Goal: Task Accomplishment & Management: Complete application form

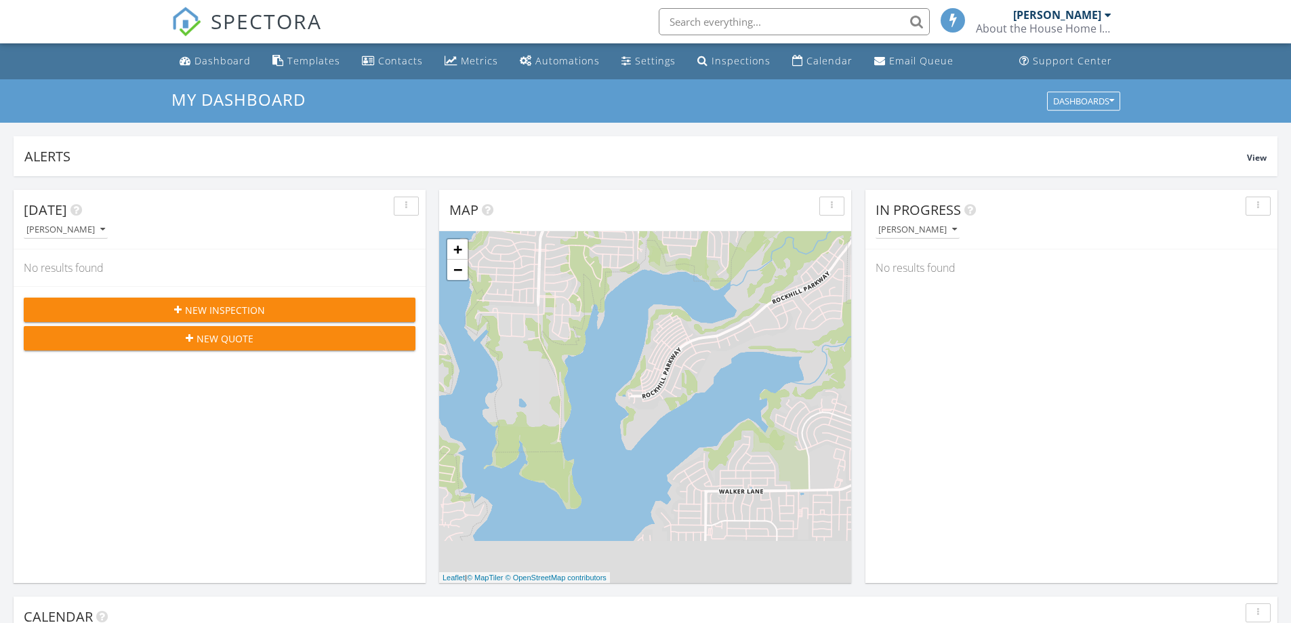
scroll to position [1254, 1312]
click at [229, 64] on div "Dashboard" at bounding box center [222, 60] width 56 height 13
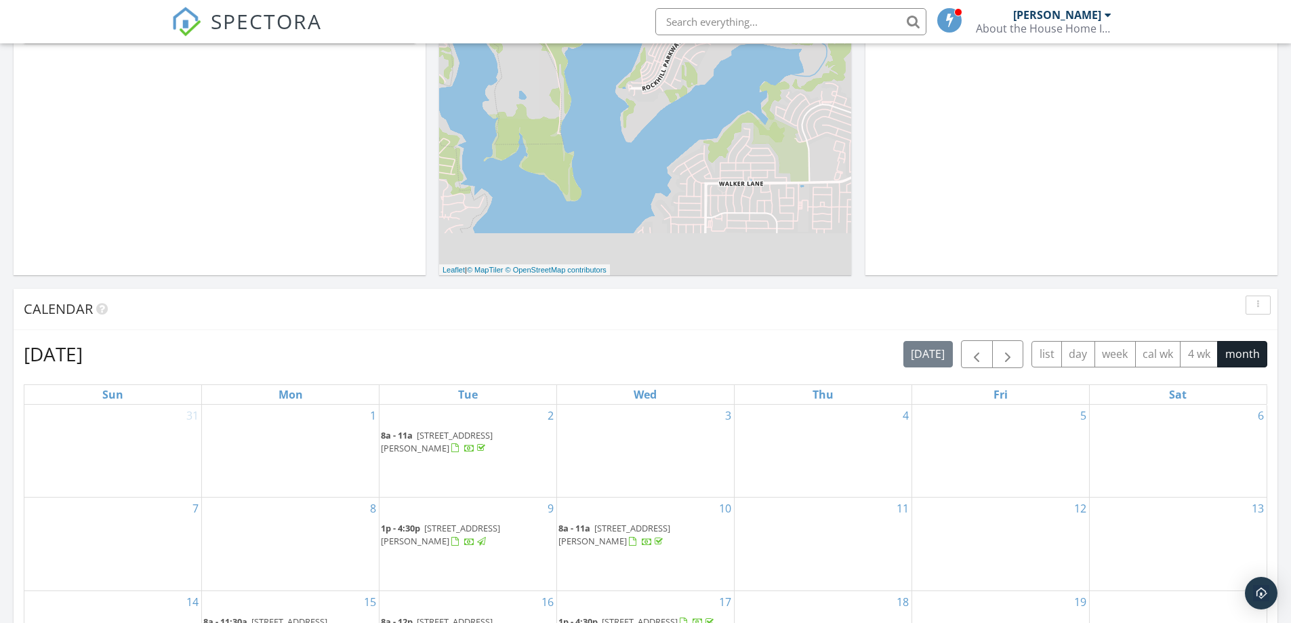
scroll to position [339, 0]
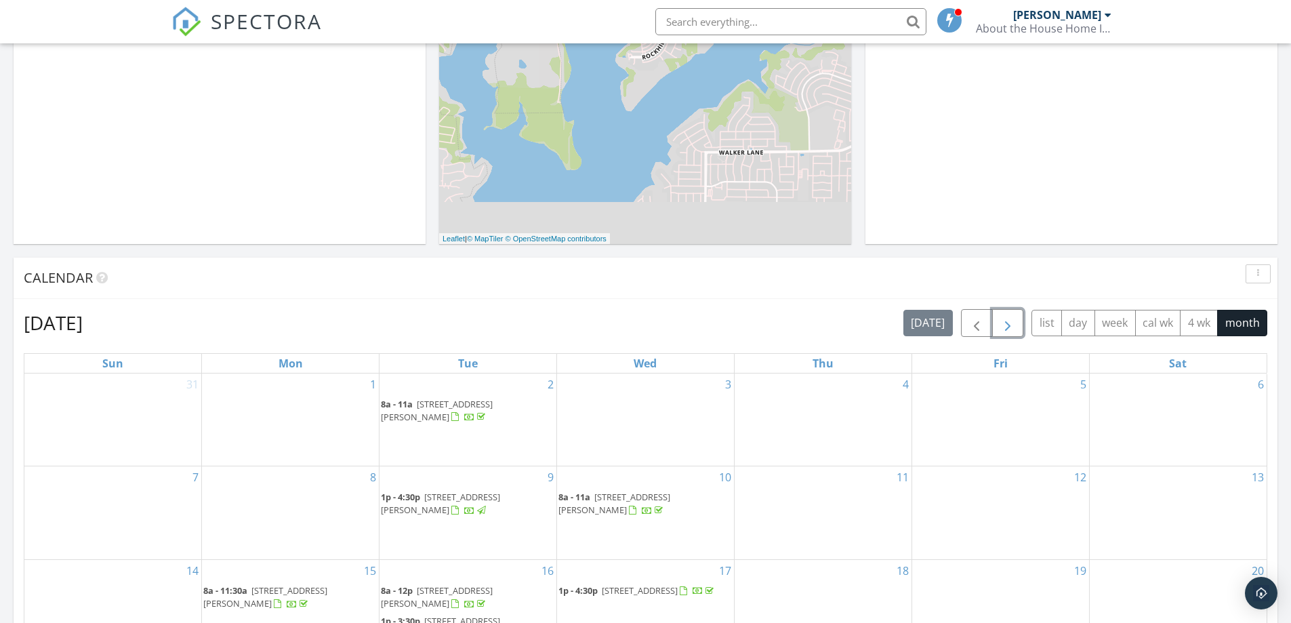
click at [1002, 324] on span "button" at bounding box center [1008, 323] width 16 height 16
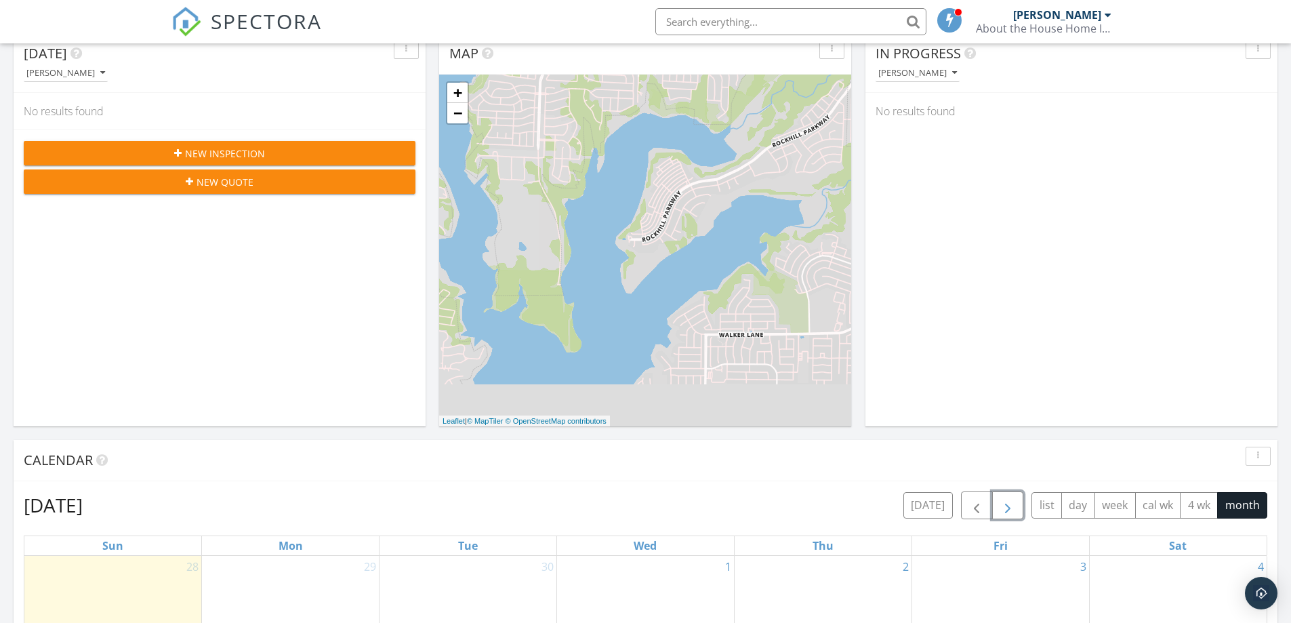
scroll to position [0, 0]
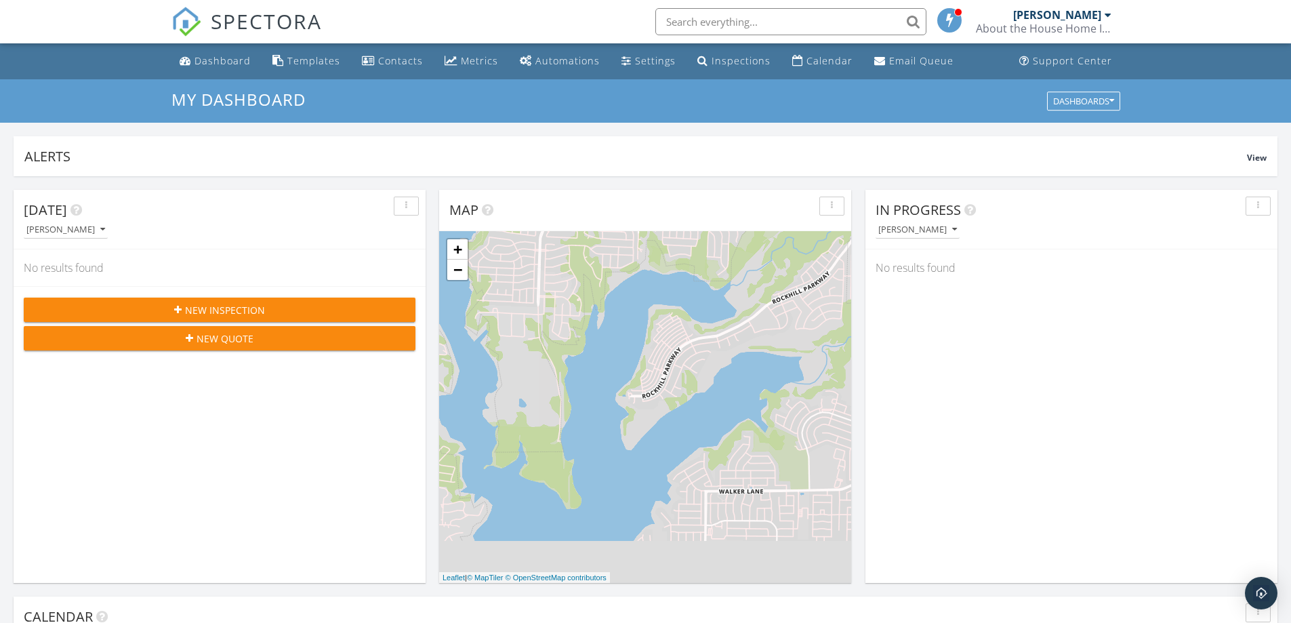
click at [262, 306] on span "New Inspection" at bounding box center [225, 310] width 80 height 14
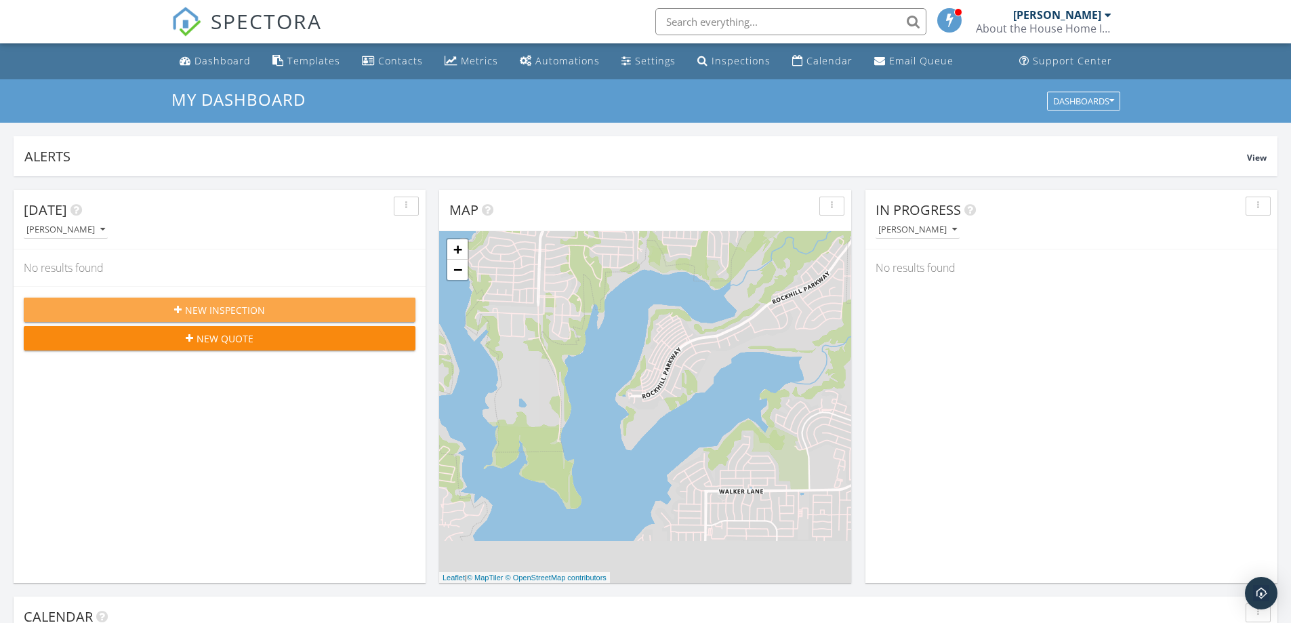
click at [220, 304] on span "New Inspection" at bounding box center [225, 310] width 80 height 14
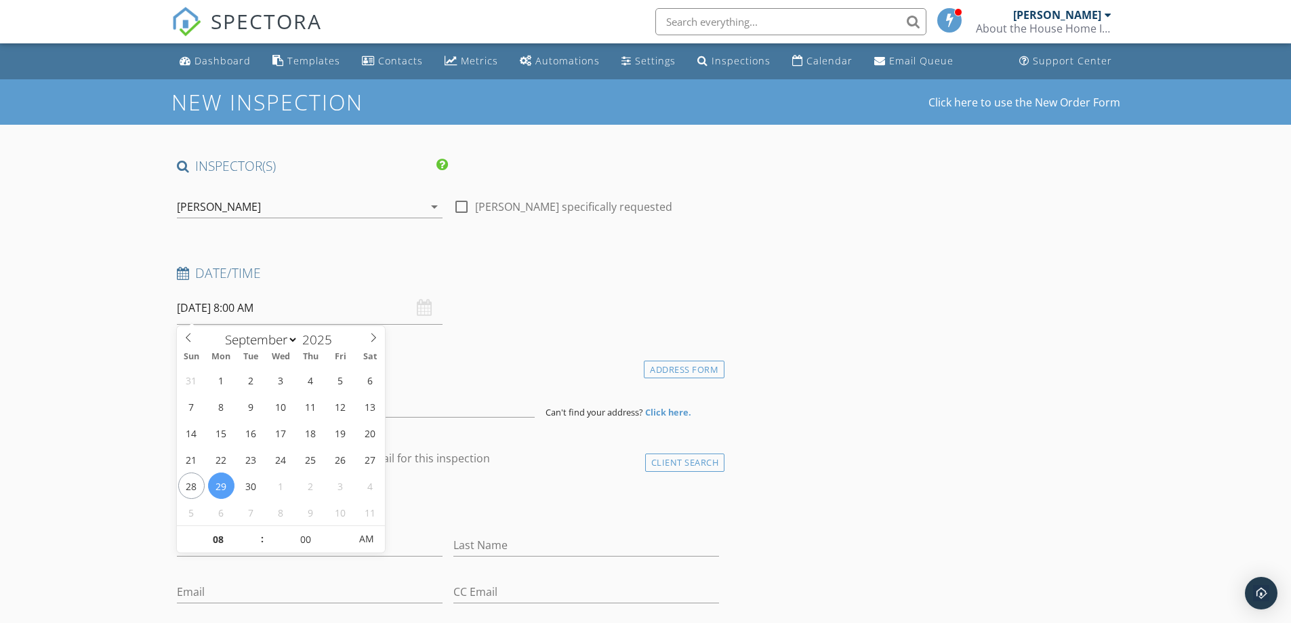
click at [238, 306] on input "09/29/2025 8:00 AM" at bounding box center [310, 307] width 266 height 33
select select "9"
click at [371, 339] on icon at bounding box center [373, 337] width 9 height 9
type input "10/11/2025 8:00 AM"
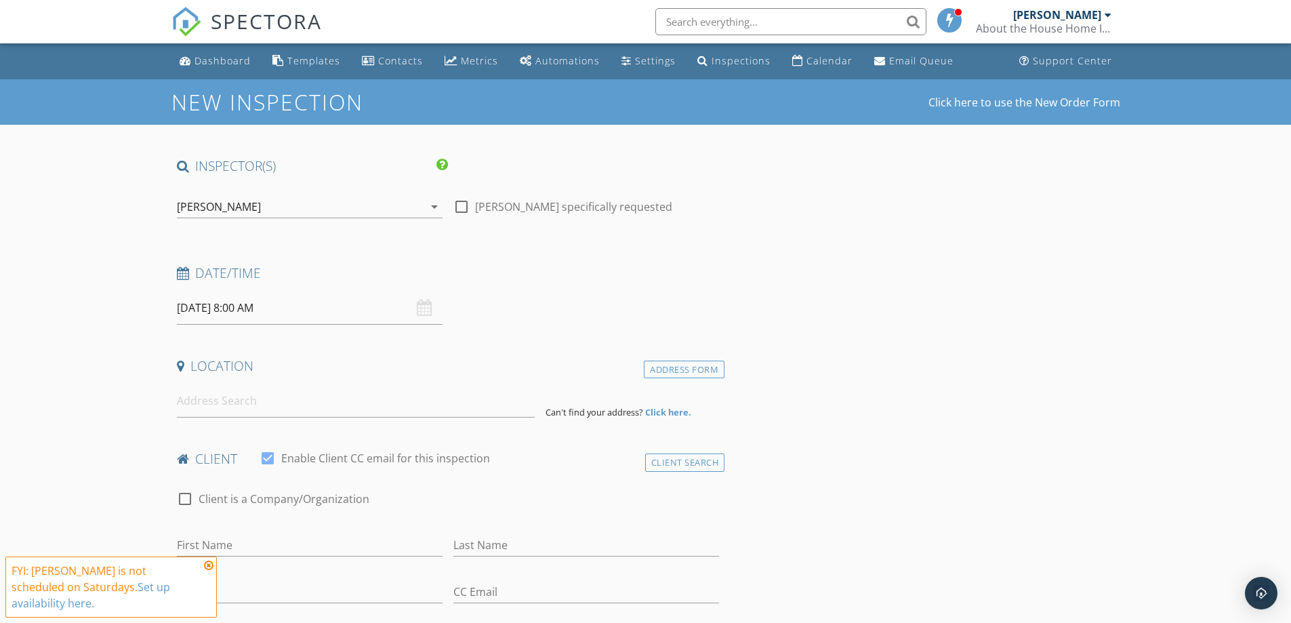
click at [537, 456] on h4 "client" at bounding box center [448, 459] width 543 height 18
click at [224, 404] on input at bounding box center [356, 400] width 358 height 33
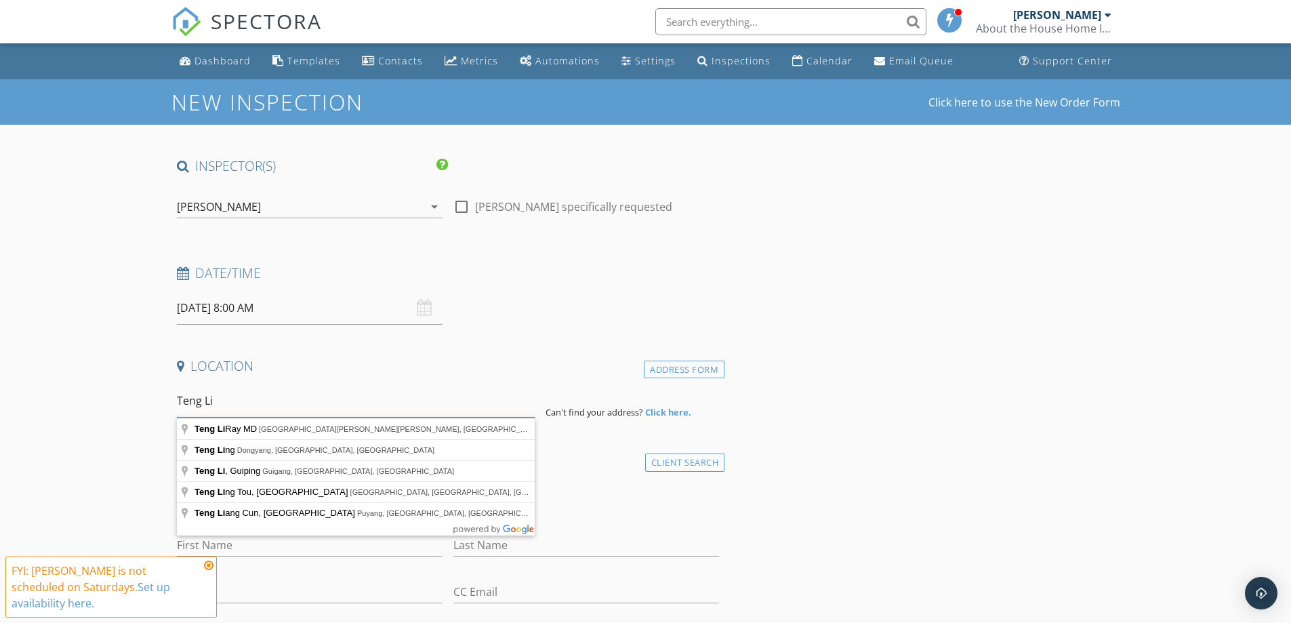
drag, startPoint x: 218, startPoint y: 399, endPoint x: 161, endPoint y: 394, distance: 57.2
type input "3909 Silver Charm Court, Celina, TX, USA"
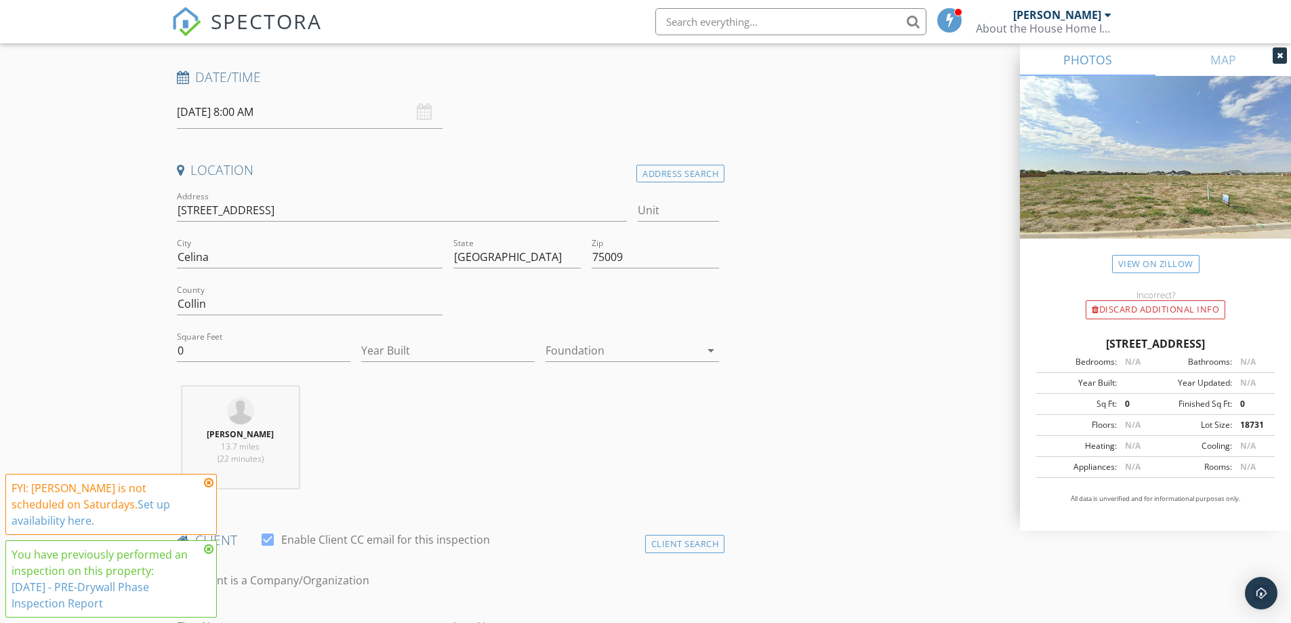
scroll to position [203, 0]
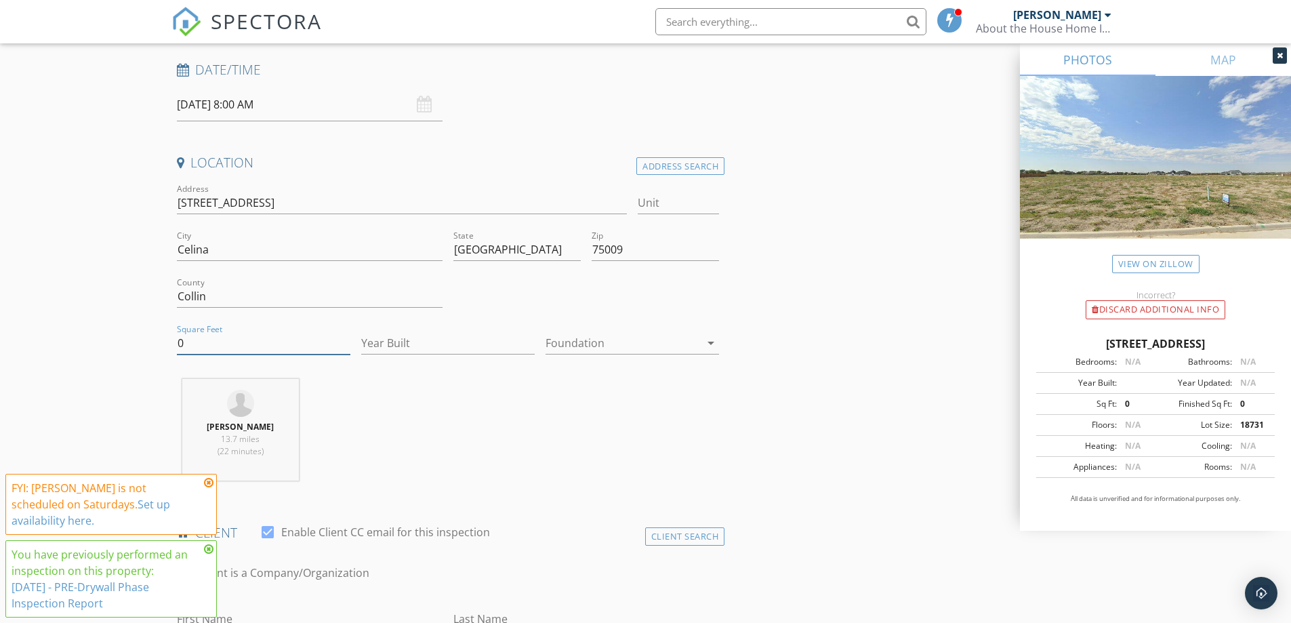
drag, startPoint x: 183, startPoint y: 342, endPoint x: 191, endPoint y: 344, distance: 8.4
click at [191, 344] on input "0" at bounding box center [263, 343] width 173 height 22
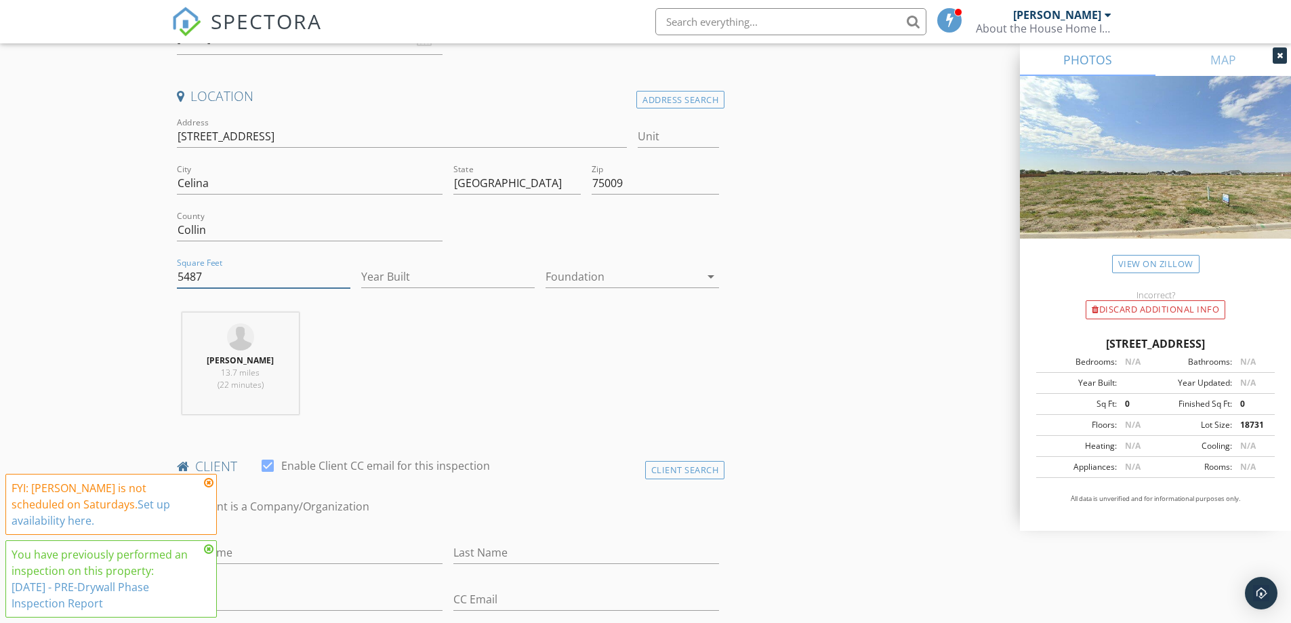
scroll to position [339, 0]
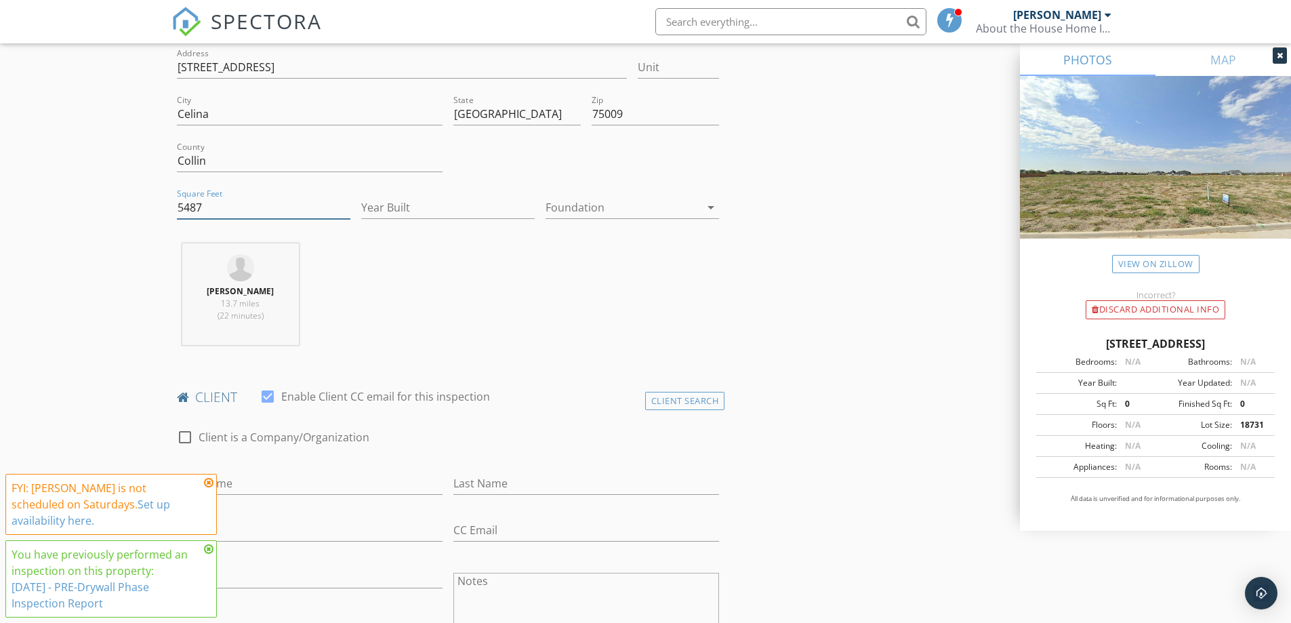
type input "5487"
click at [398, 212] on input "Year Built" at bounding box center [447, 208] width 173 height 22
type input "2025"
click at [712, 209] on icon "arrow_drop_down" at bounding box center [711, 207] width 16 height 16
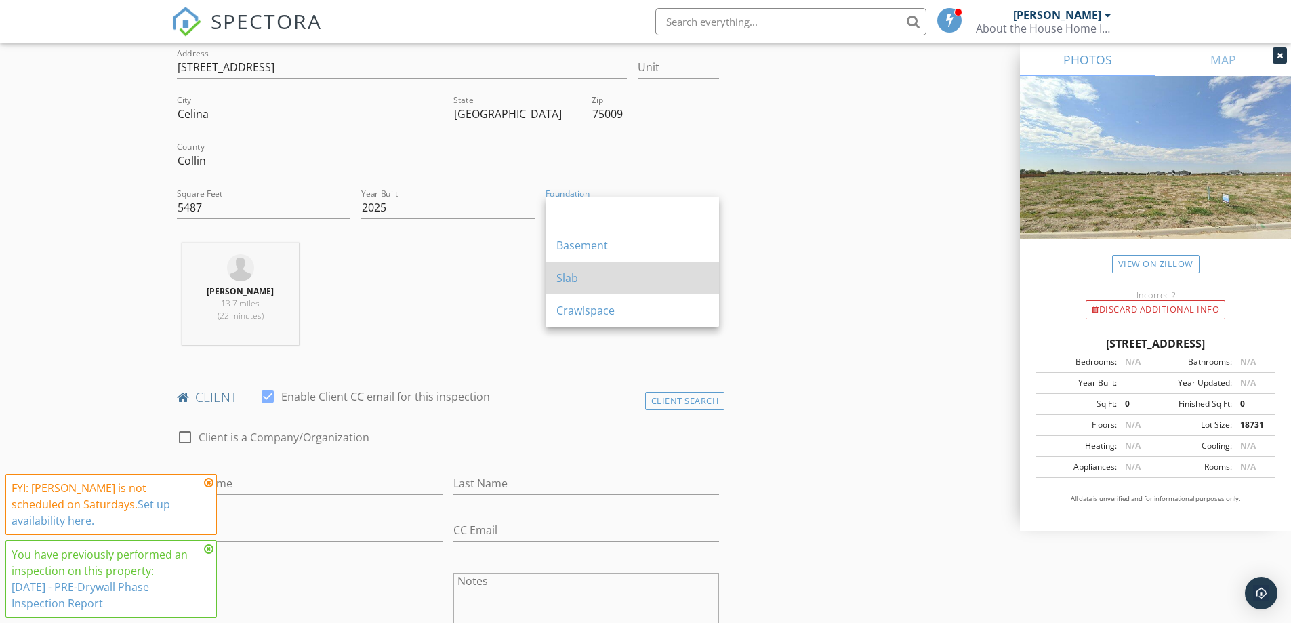
click at [604, 276] on div "Slab" at bounding box center [632, 278] width 152 height 16
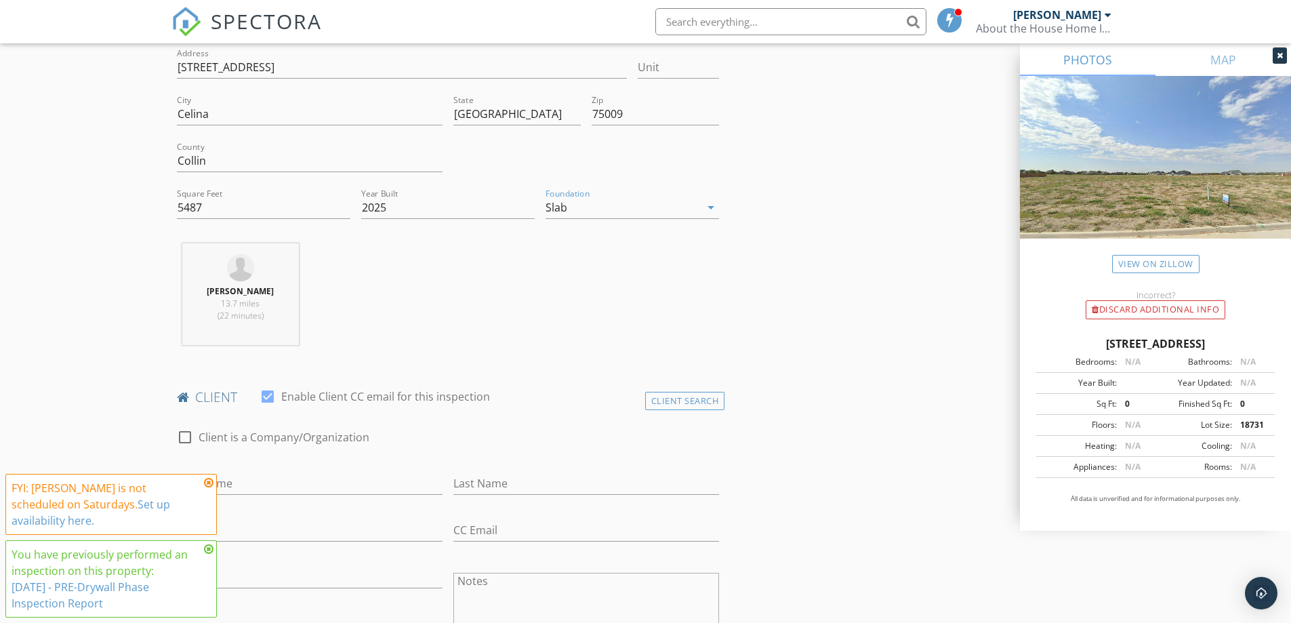
click at [457, 291] on div "Ken Earp 13.7 miles (22 minutes)" at bounding box center [448, 299] width 554 height 112
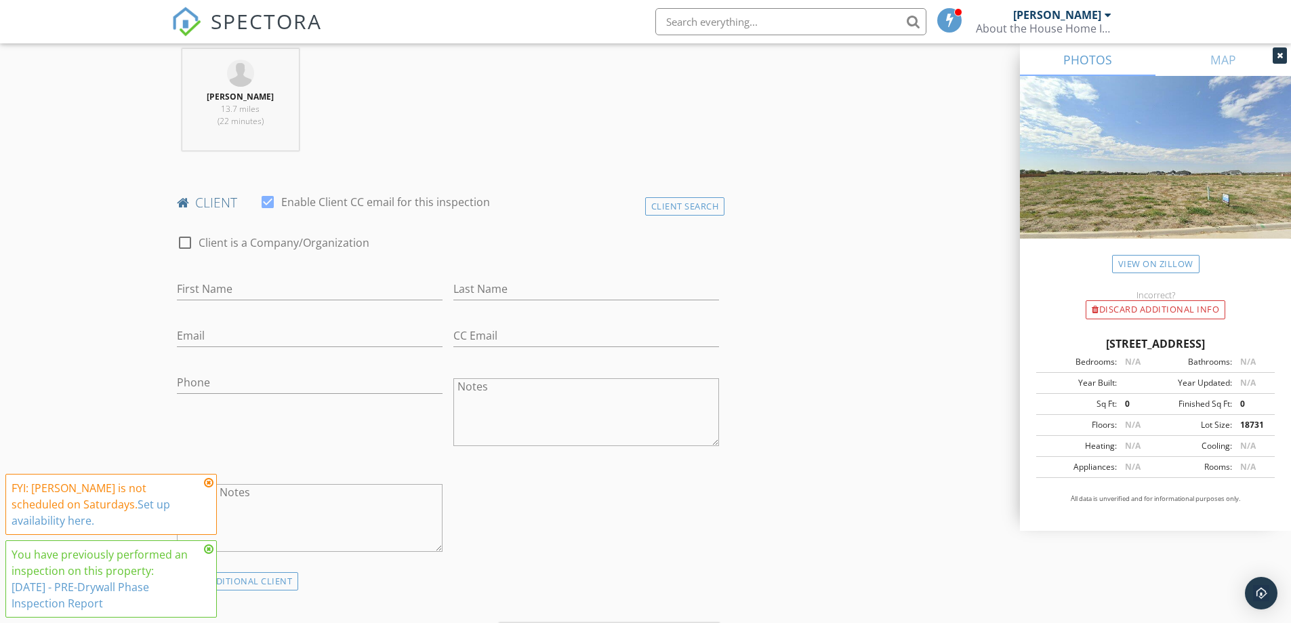
scroll to position [542, 0]
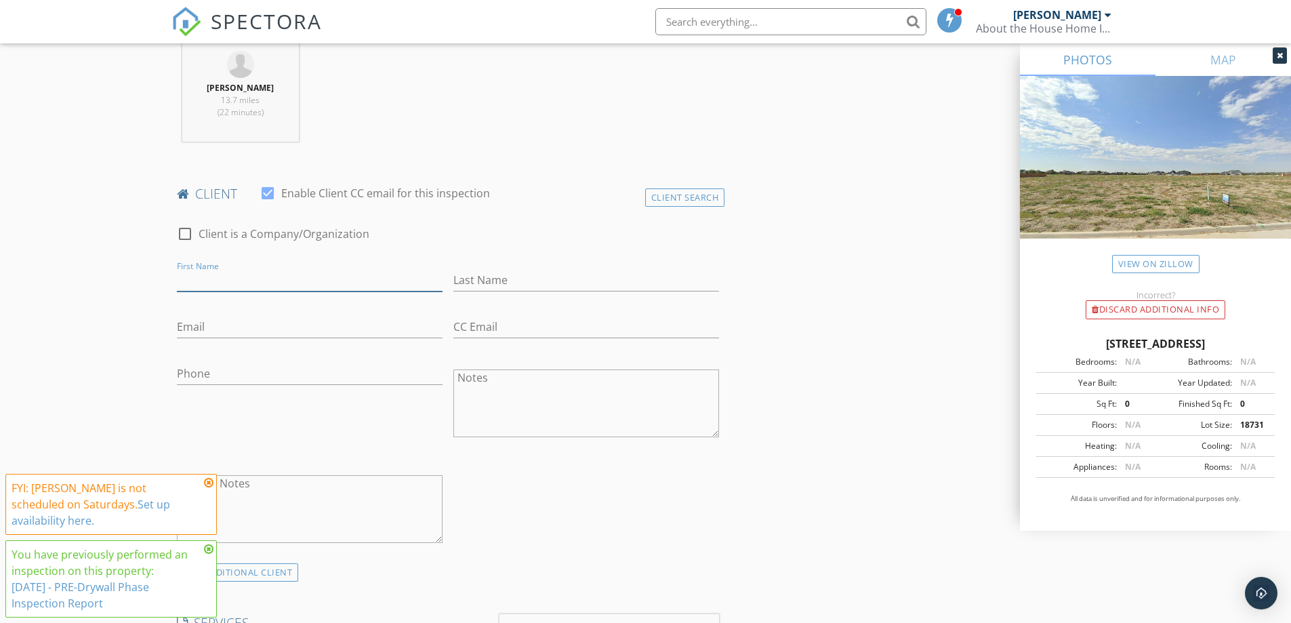
click at [204, 281] on input "First Name" at bounding box center [310, 280] width 266 height 22
type input "Teng"
click at [481, 284] on input "Last Name" at bounding box center [586, 280] width 266 height 22
type input "Li"
click at [222, 327] on input "Email" at bounding box center [310, 327] width 266 height 22
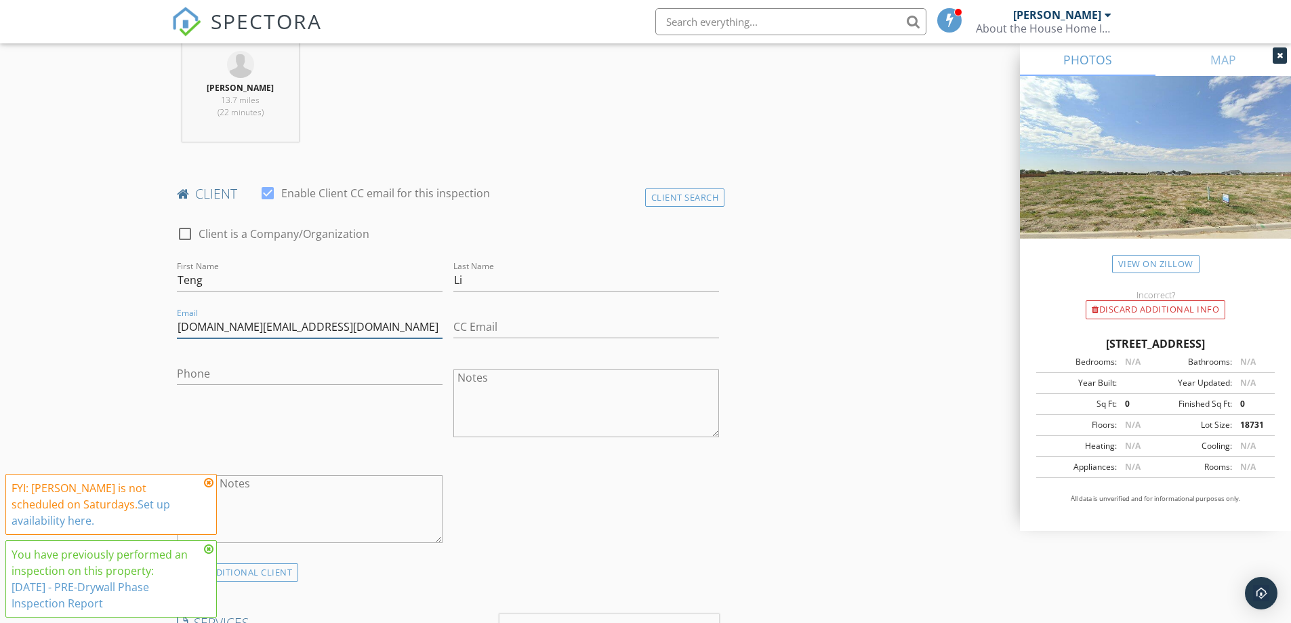
type input "jack.li@hey.com"
click at [229, 370] on input "Phone" at bounding box center [310, 374] width 266 height 22
click at [192, 375] on input "Phone" at bounding box center [310, 374] width 266 height 22
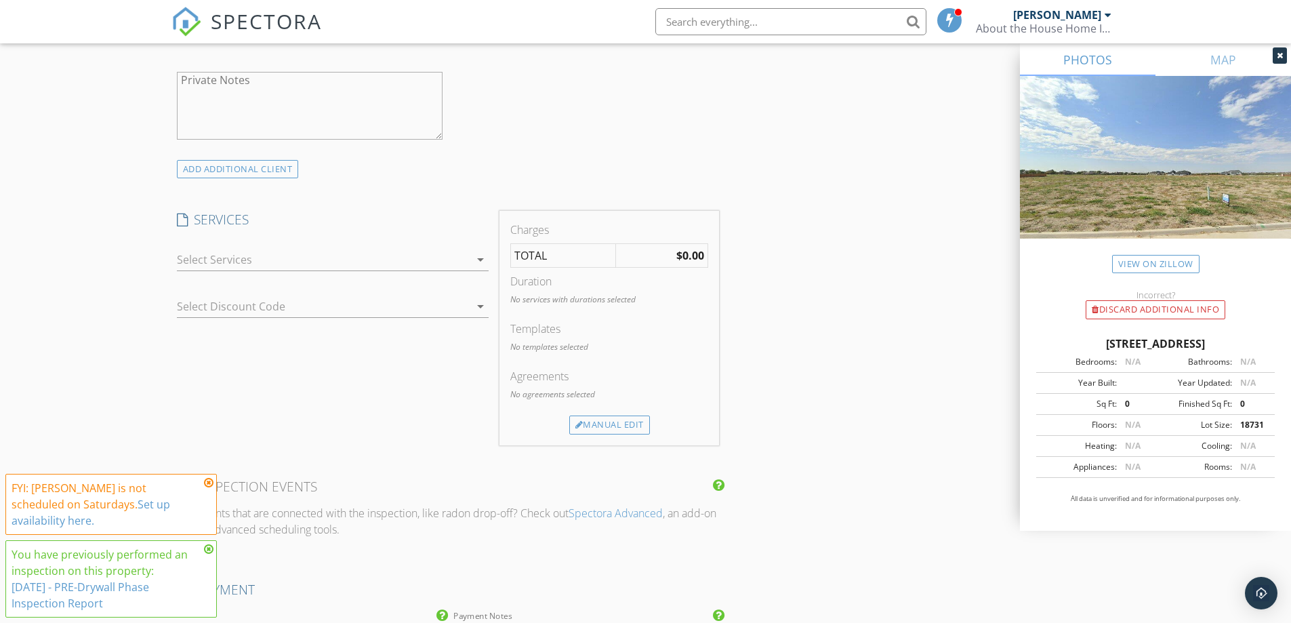
scroll to position [949, 0]
type input "650-436-8326"
click at [481, 252] on icon "arrow_drop_down" at bounding box center [480, 256] width 16 height 16
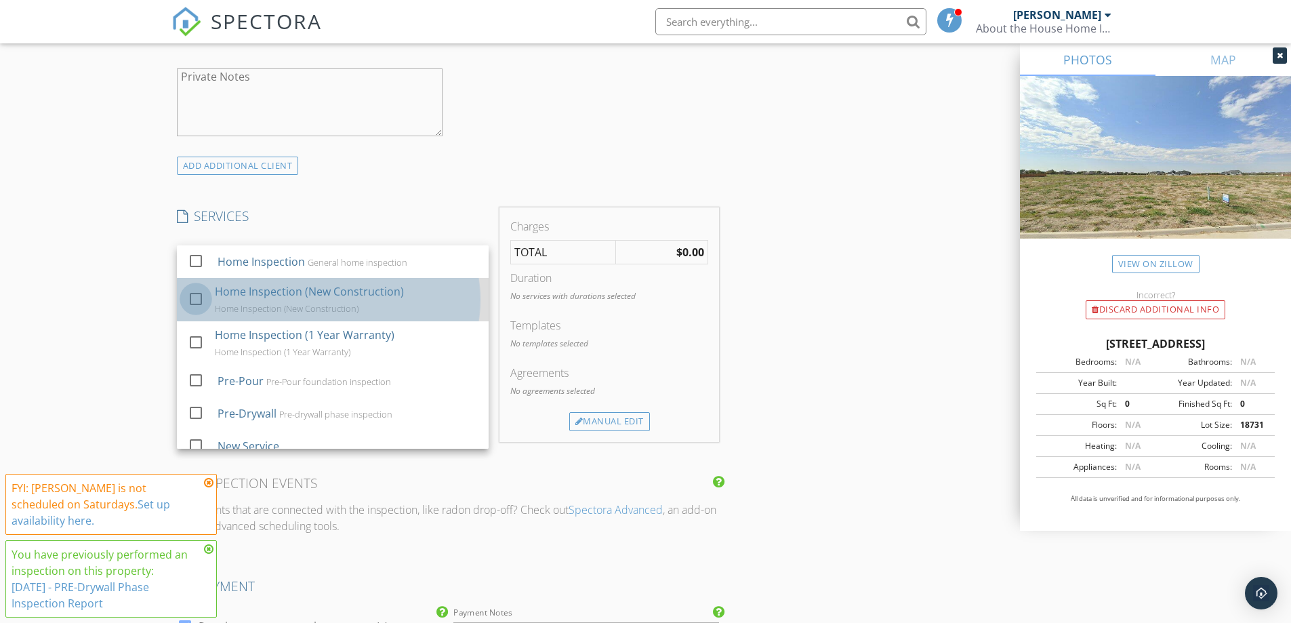
click at [194, 297] on div at bounding box center [195, 298] width 23 height 23
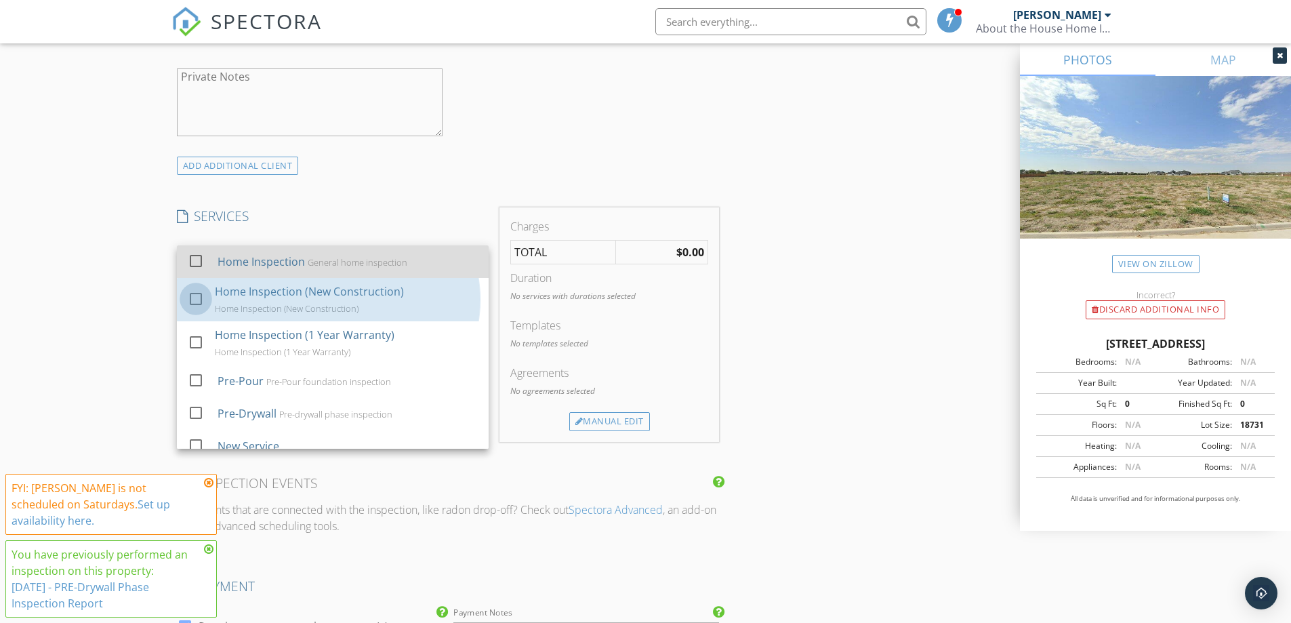
checkbox input "true"
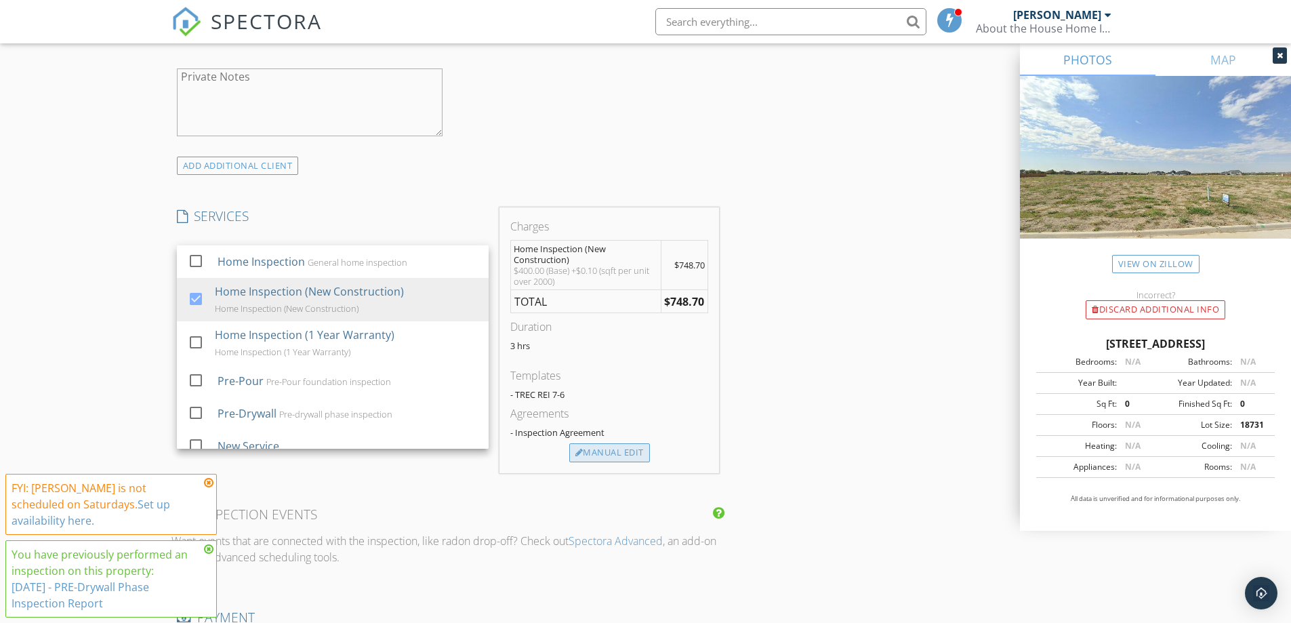
click at [620, 451] on div "Manual Edit" at bounding box center [609, 452] width 81 height 19
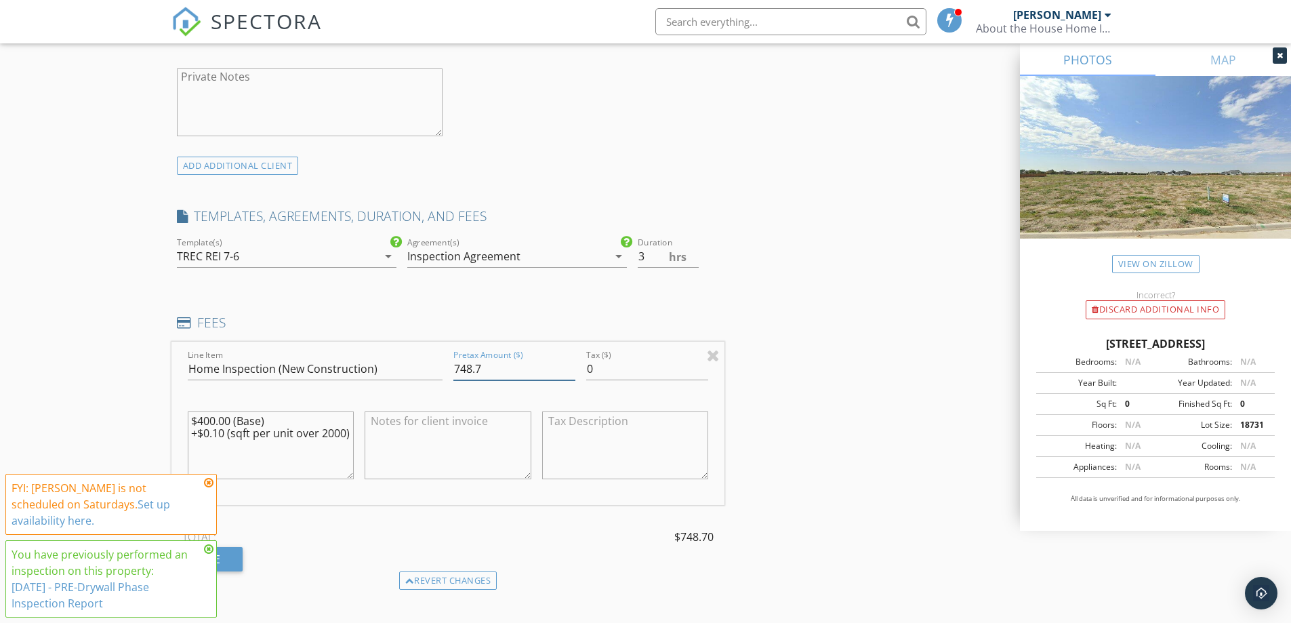
drag, startPoint x: 473, startPoint y: 368, endPoint x: 521, endPoint y: 363, distance: 48.3
click at [518, 365] on input "748.7" at bounding box center [514, 369] width 122 height 22
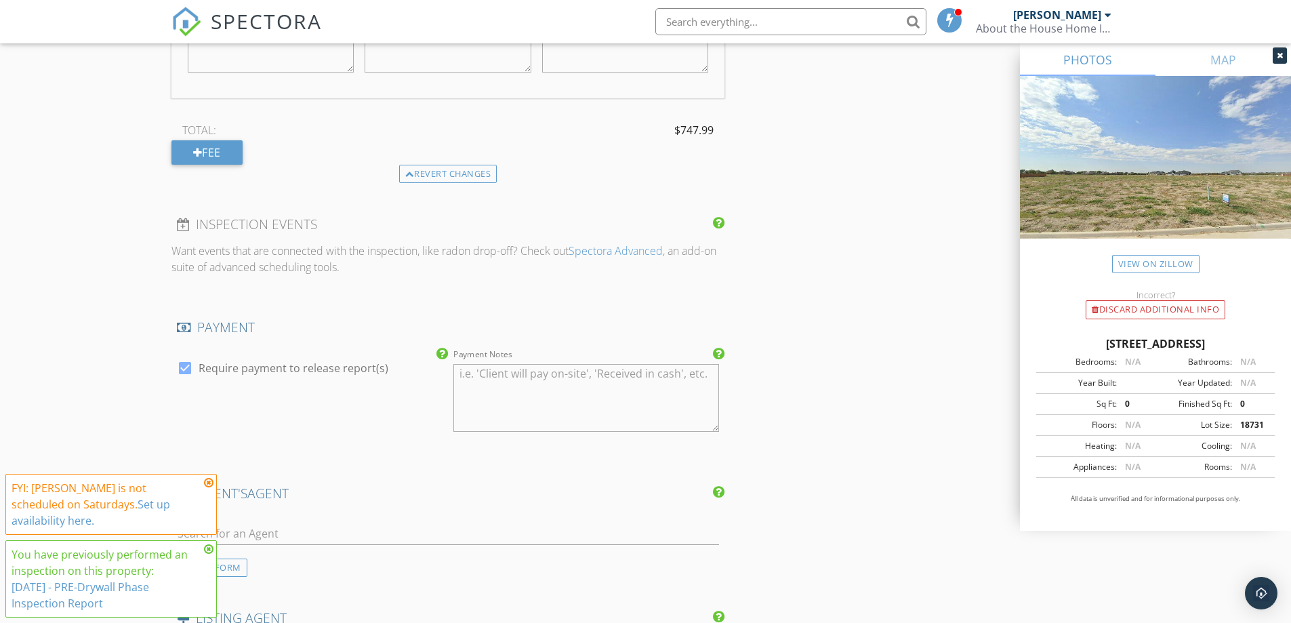
scroll to position [1491, 0]
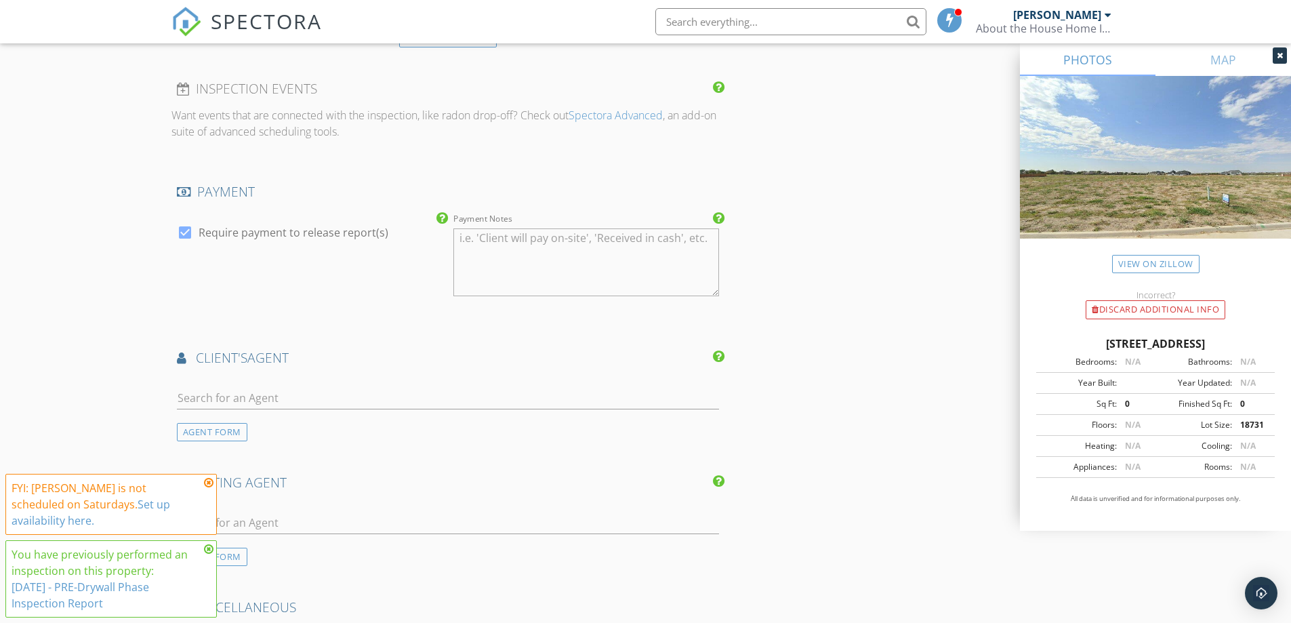
type input "747.99"
click at [266, 401] on input "text" at bounding box center [448, 398] width 543 height 22
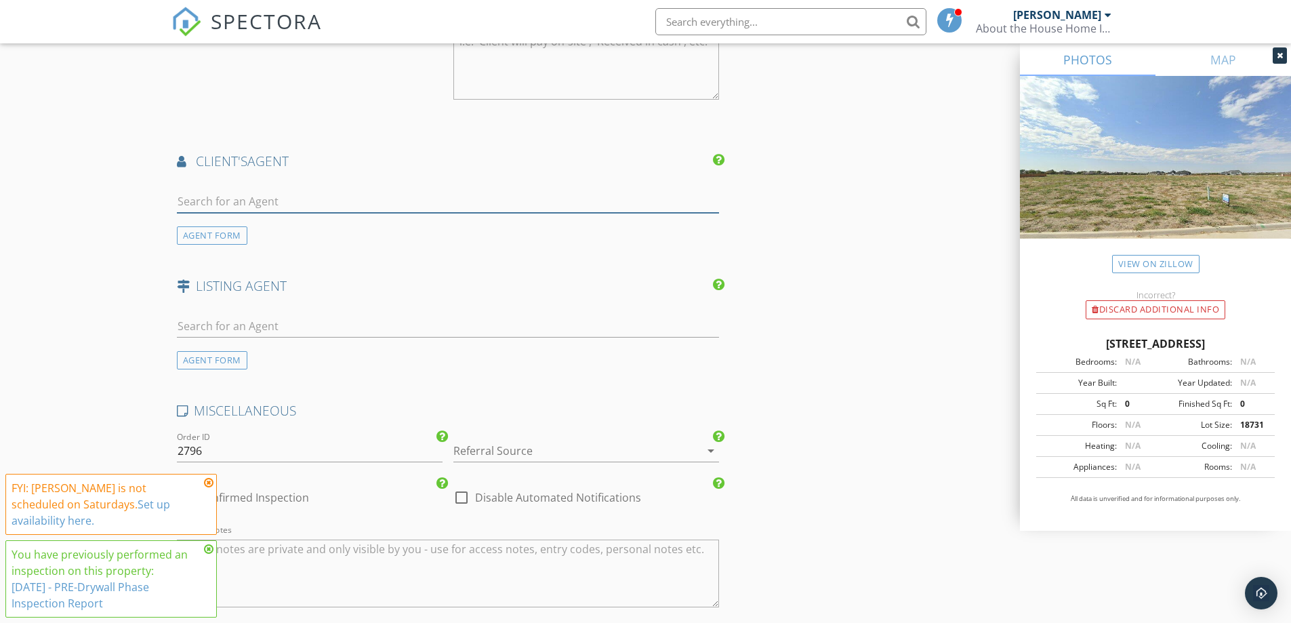
scroll to position [1694, 0]
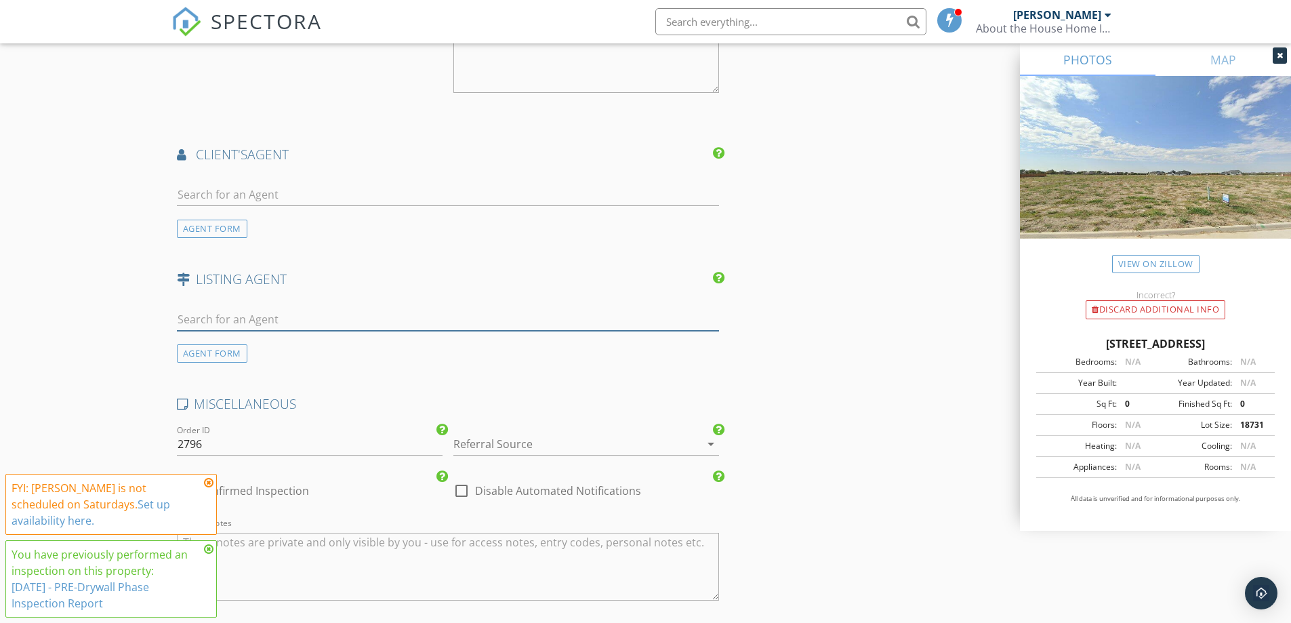
click at [258, 324] on input "text" at bounding box center [448, 319] width 543 height 22
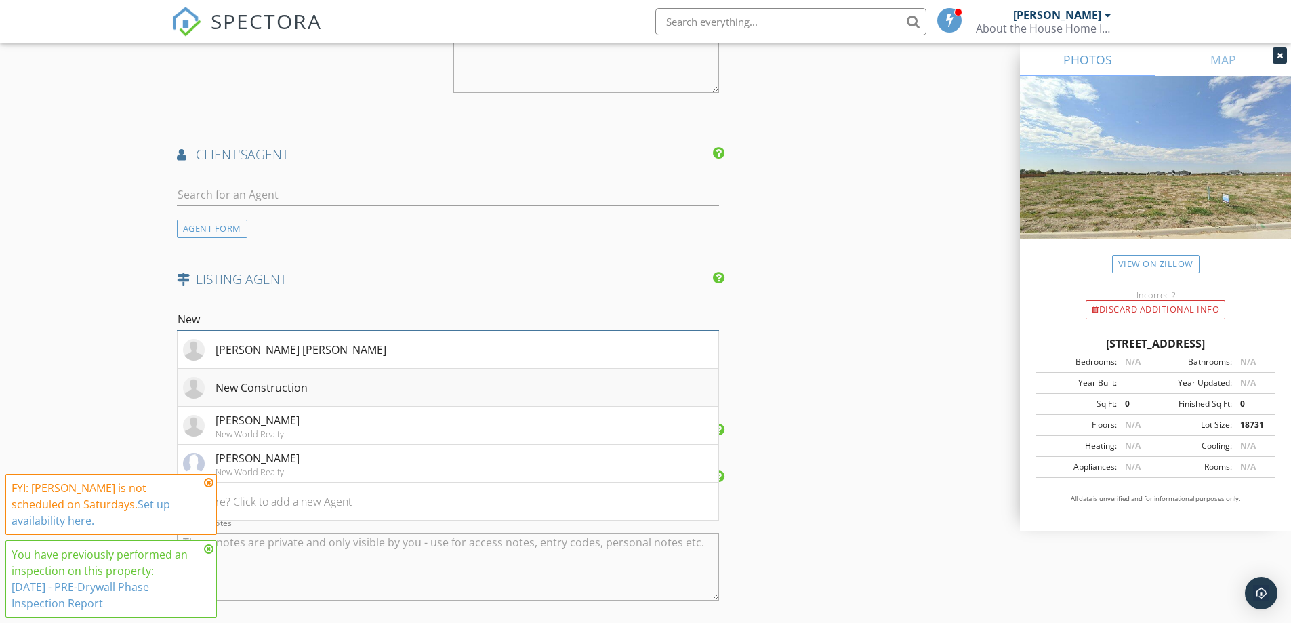
type input "New"
click at [294, 388] on div "New Construction" at bounding box center [261, 387] width 92 height 16
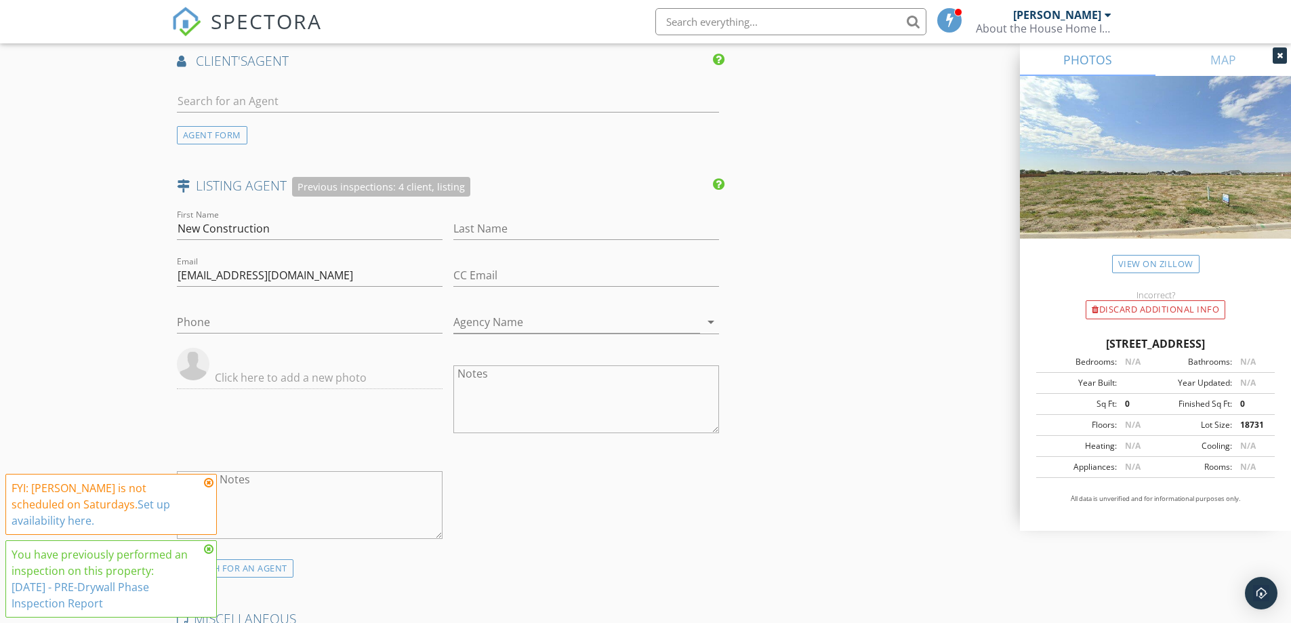
scroll to position [2397, 0]
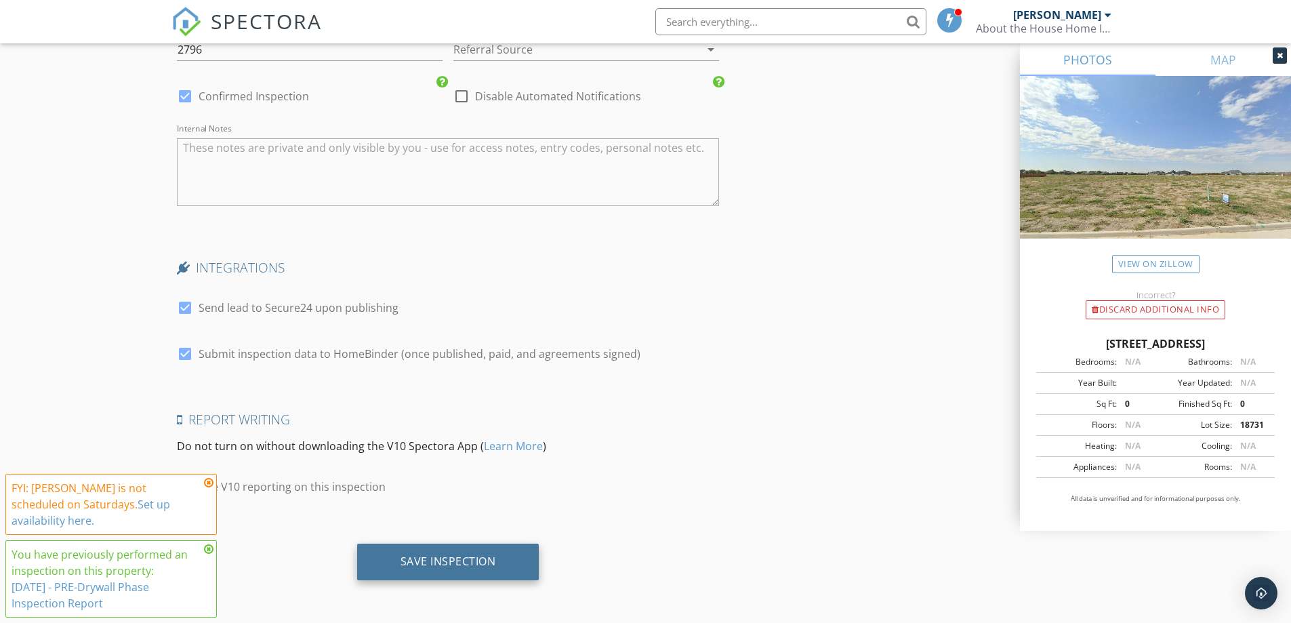
click at [440, 558] on div "Save Inspection" at bounding box center [448, 561] width 96 height 14
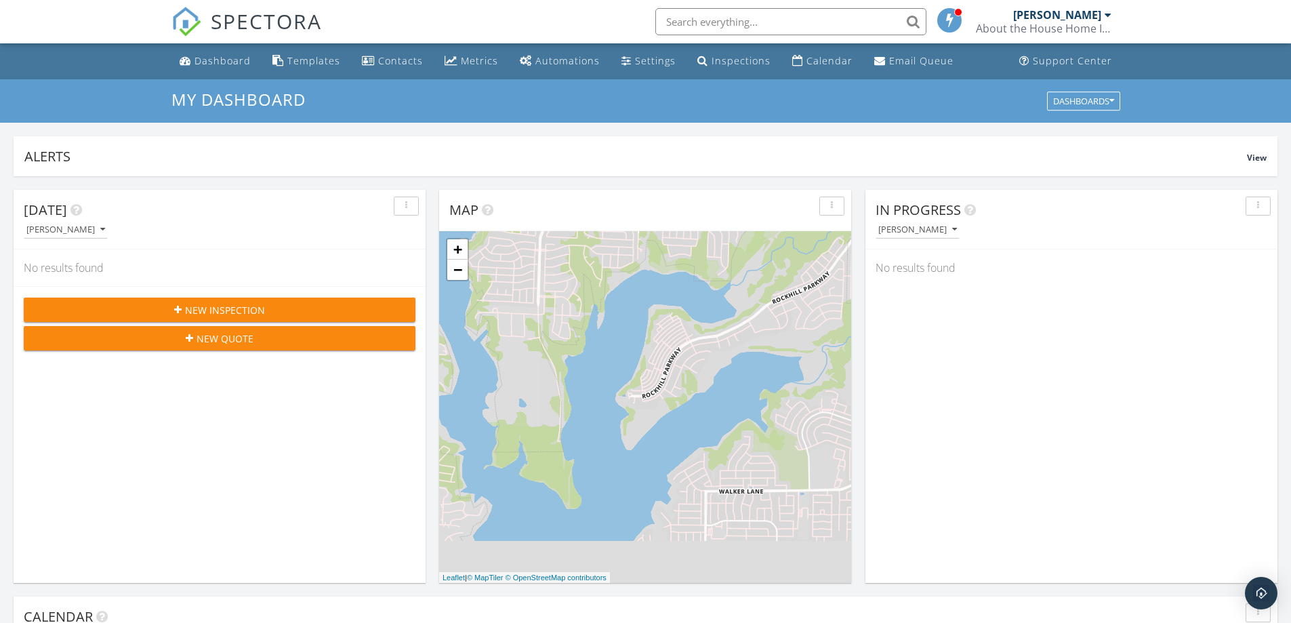
click at [245, 318] on button "New Inspection" at bounding box center [220, 309] width 392 height 24
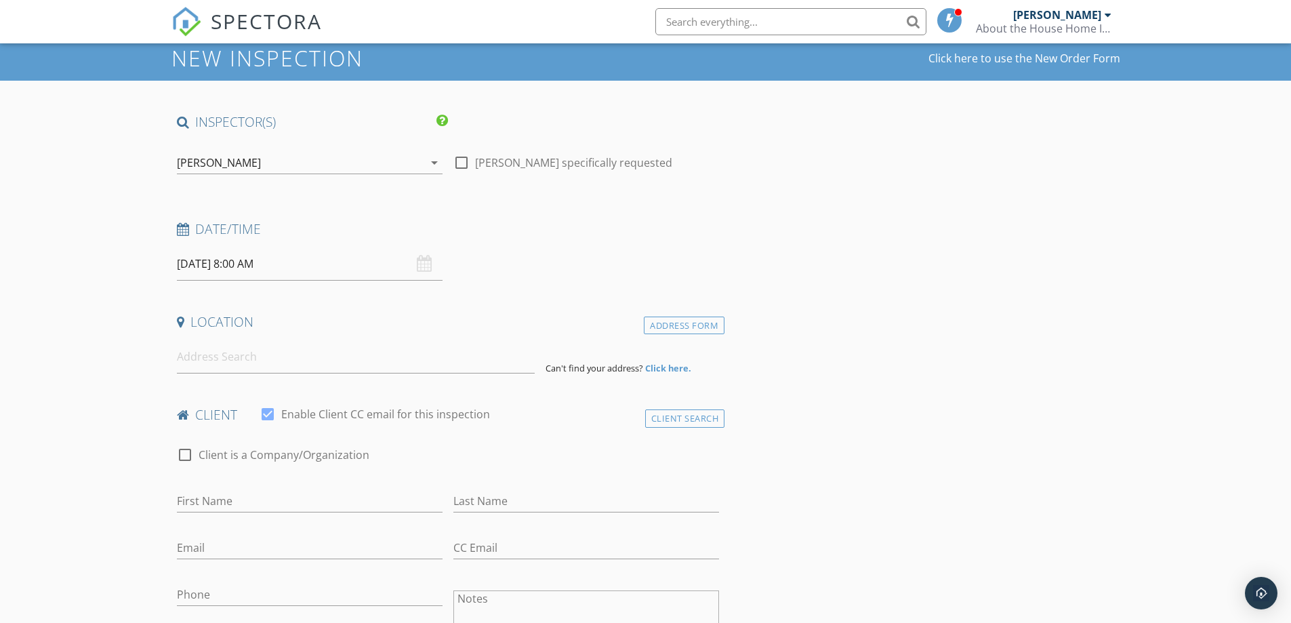
scroll to position [68, 0]
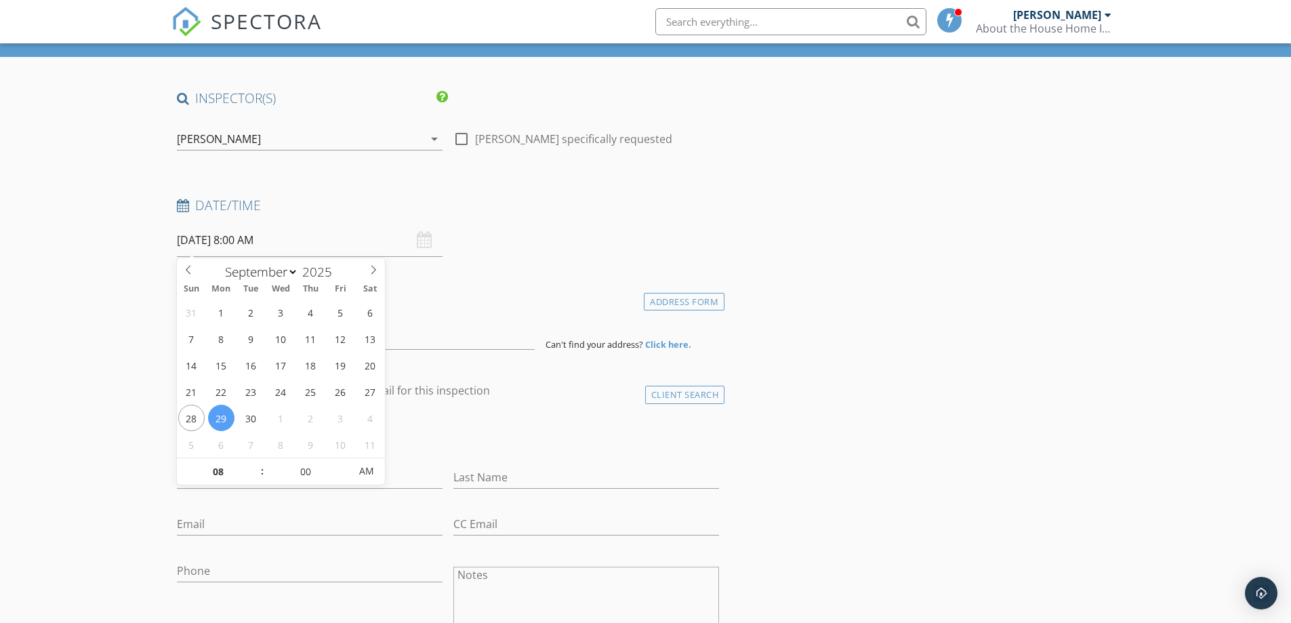
click at [251, 239] on input "[DATE] 8:00 AM" at bounding box center [310, 240] width 266 height 33
select select "9"
click at [371, 274] on icon at bounding box center [373, 269] width 9 height 9
type input "[DATE] 8:00 AM"
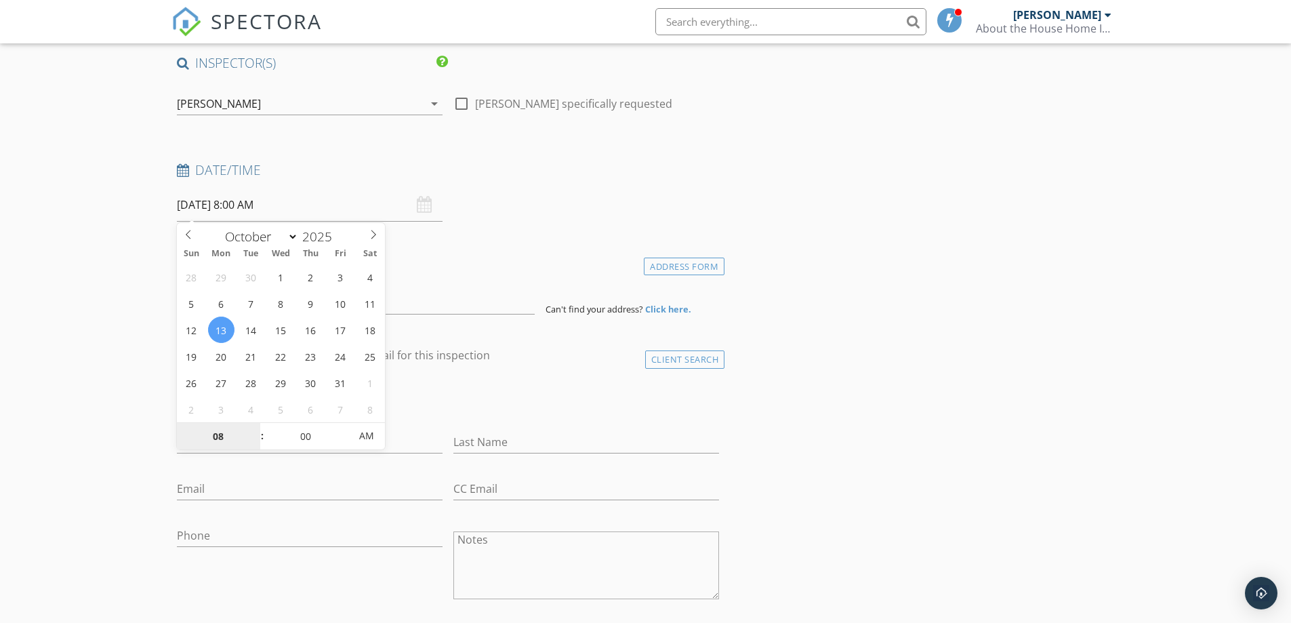
scroll to position [136, 0]
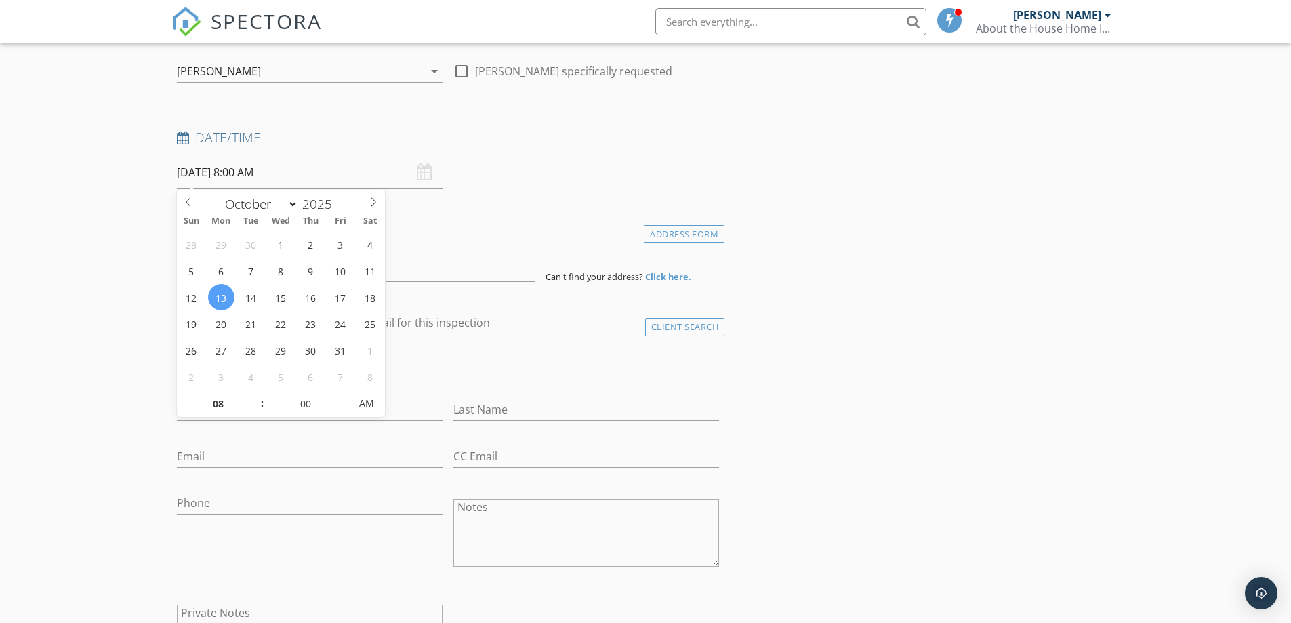
click at [537, 380] on div "check_box_outline_blank Client is a Company/Organization" at bounding box center [448, 369] width 543 height 35
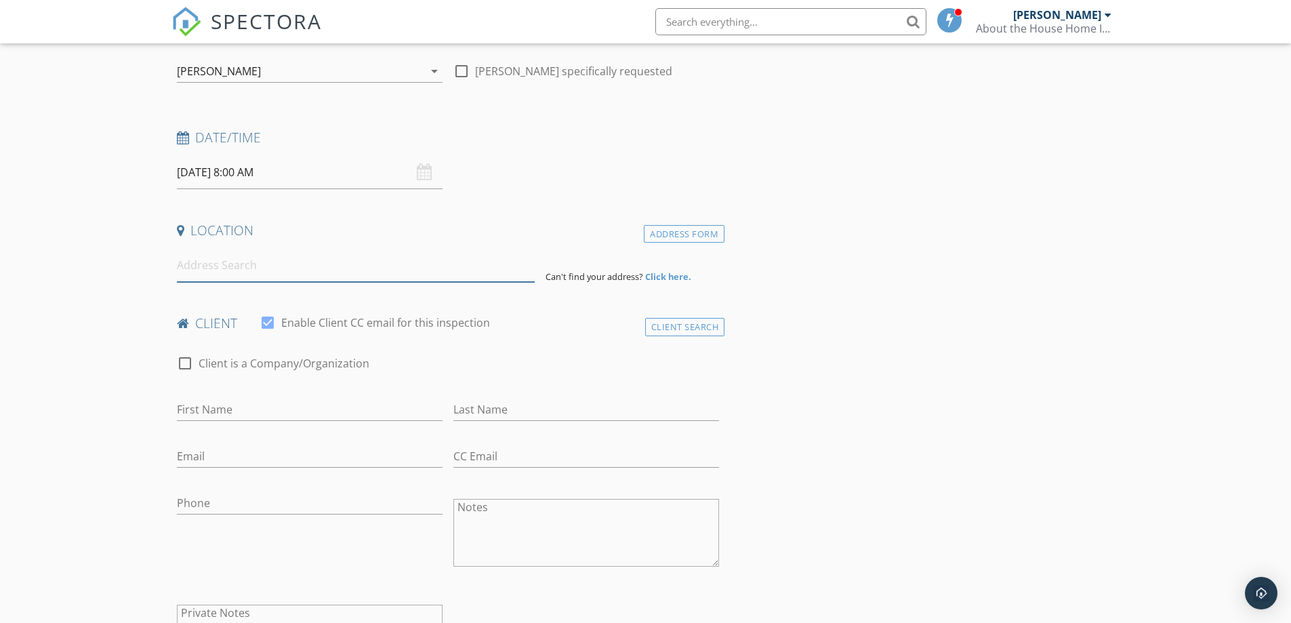
click at [226, 275] on input at bounding box center [356, 265] width 358 height 33
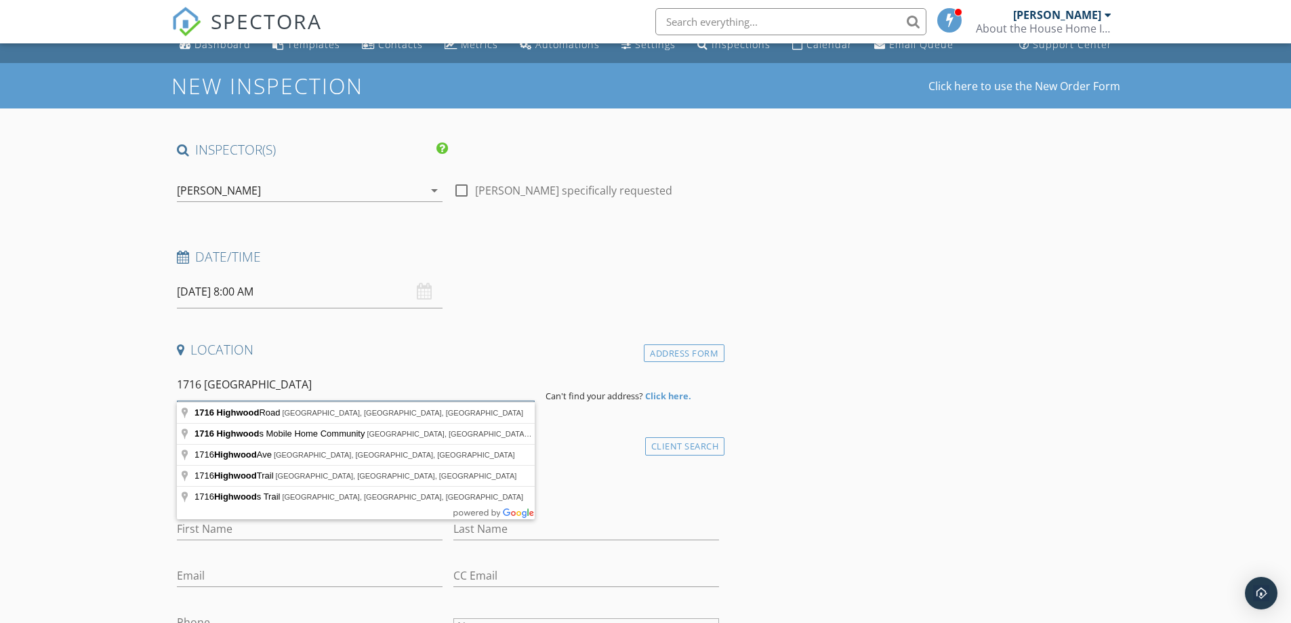
scroll to position [0, 0]
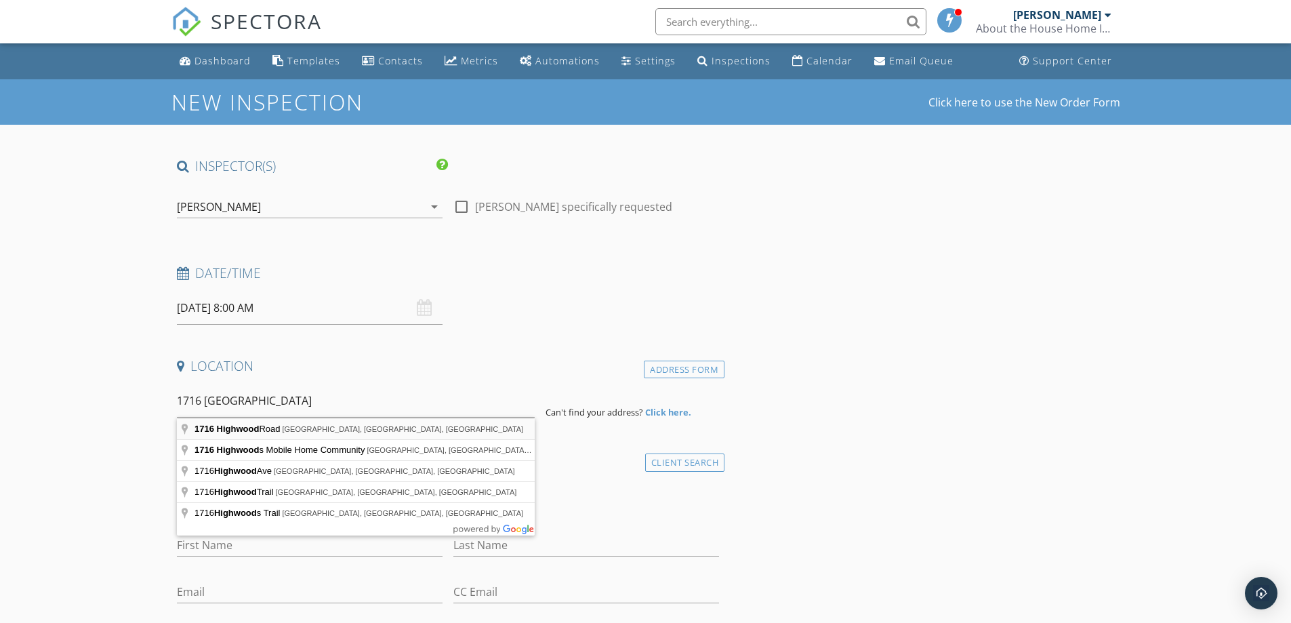
type input "1716 Highwood Road, Heath, TX, USA"
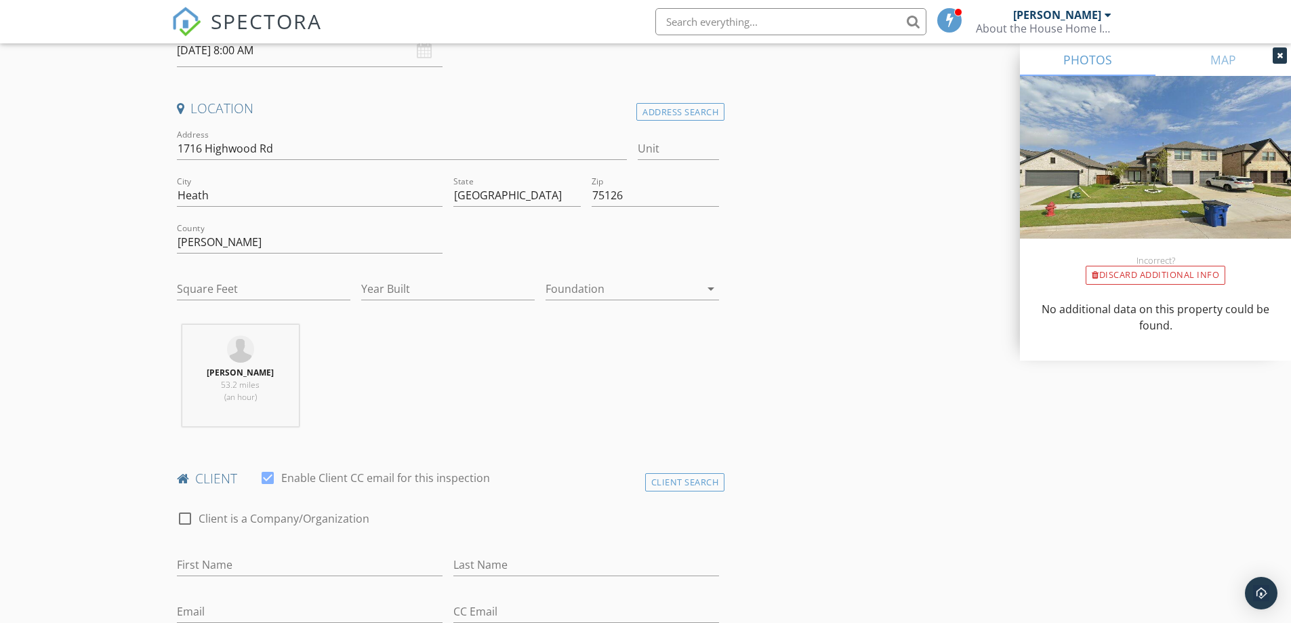
scroll to position [271, 0]
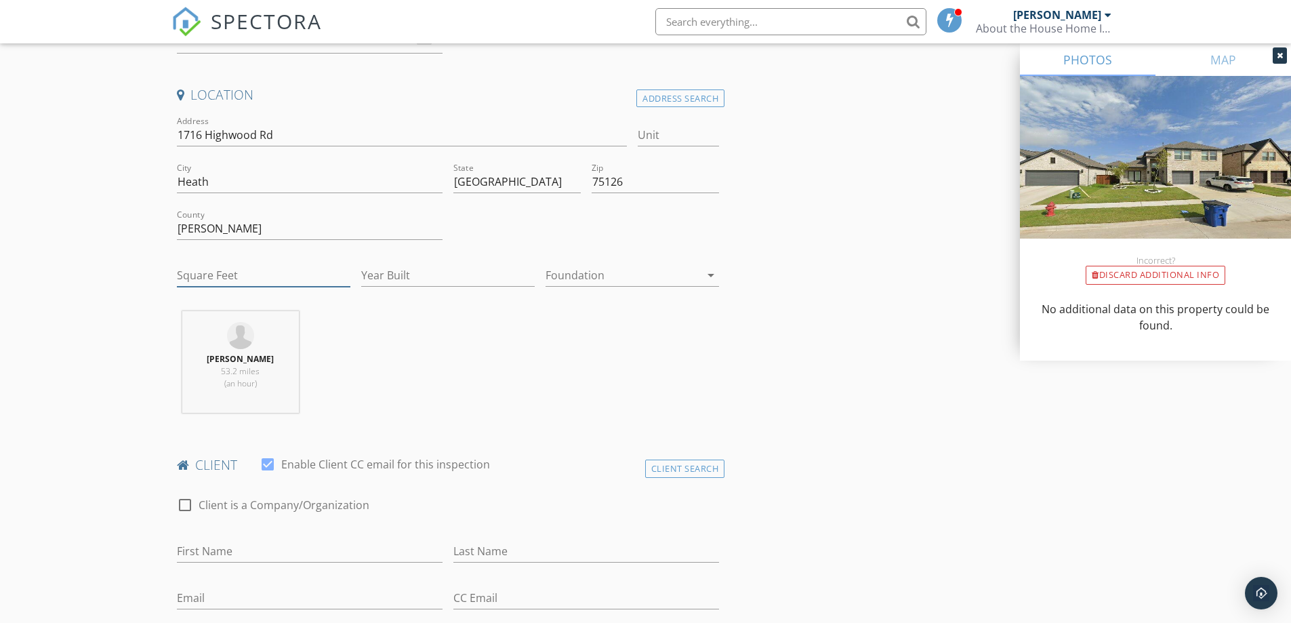
click at [232, 276] on input "Square Feet" at bounding box center [263, 275] width 173 height 22
type input "2700"
click at [380, 274] on input "Year Built" at bounding box center [447, 275] width 173 height 22
type input "2024"
click at [707, 276] on icon "arrow_drop_down" at bounding box center [711, 275] width 16 height 16
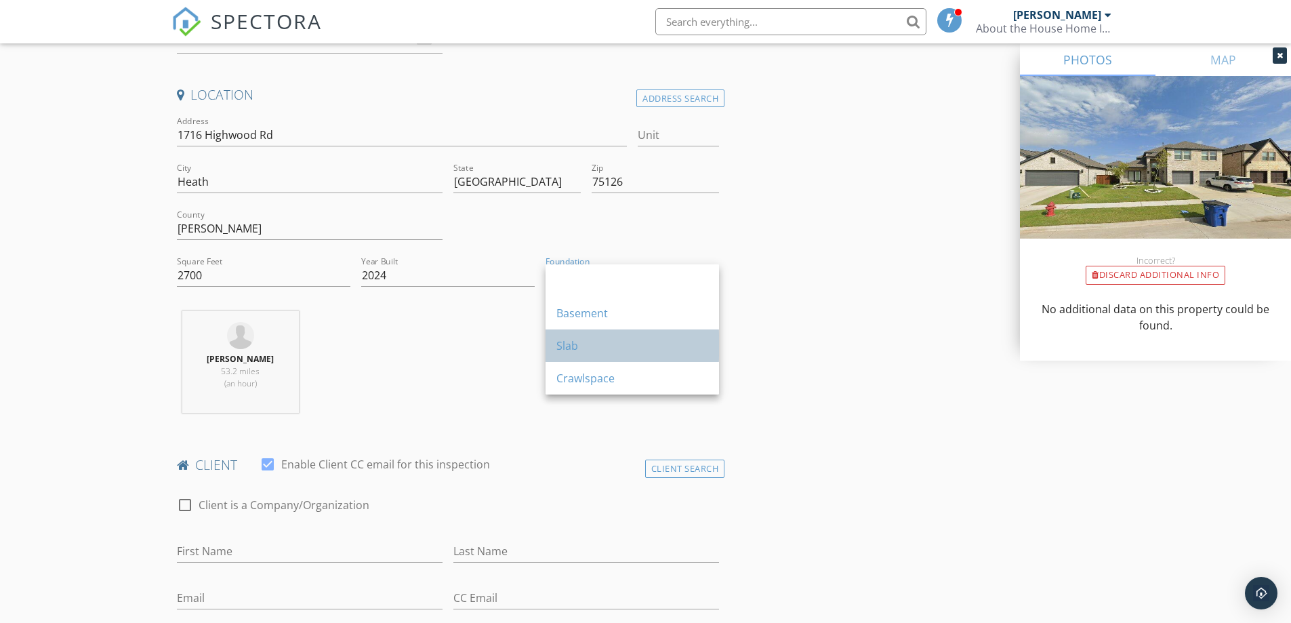
click at [589, 338] on div "Slab" at bounding box center [632, 345] width 152 height 16
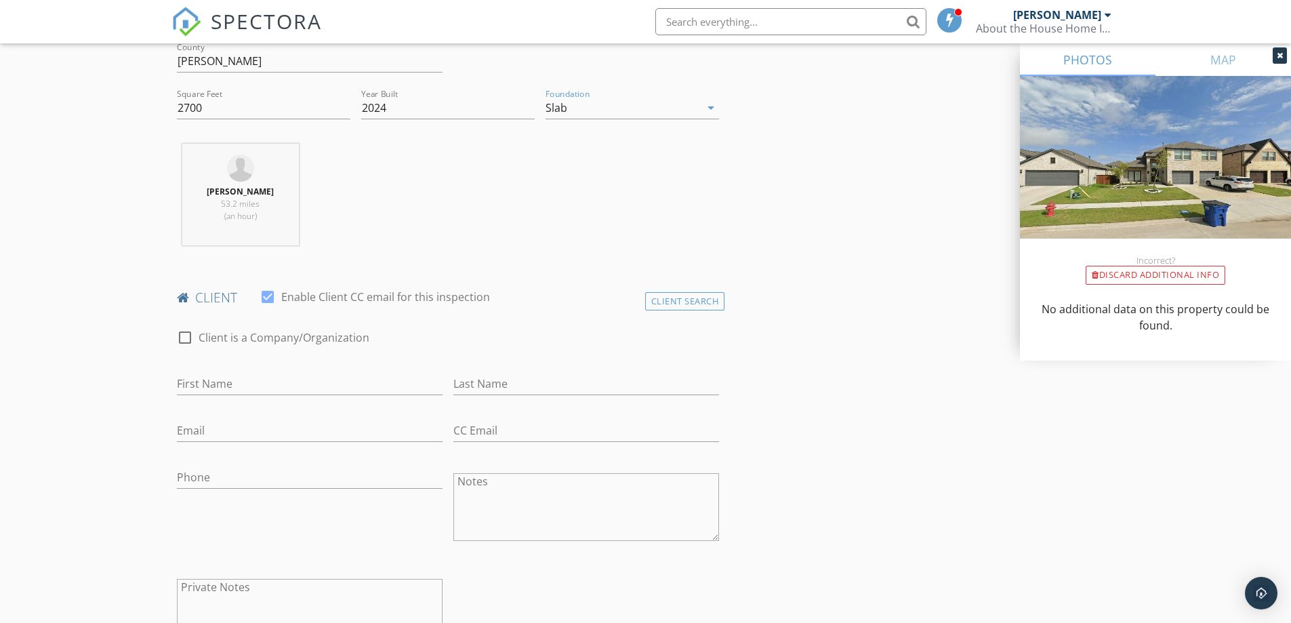
scroll to position [474, 0]
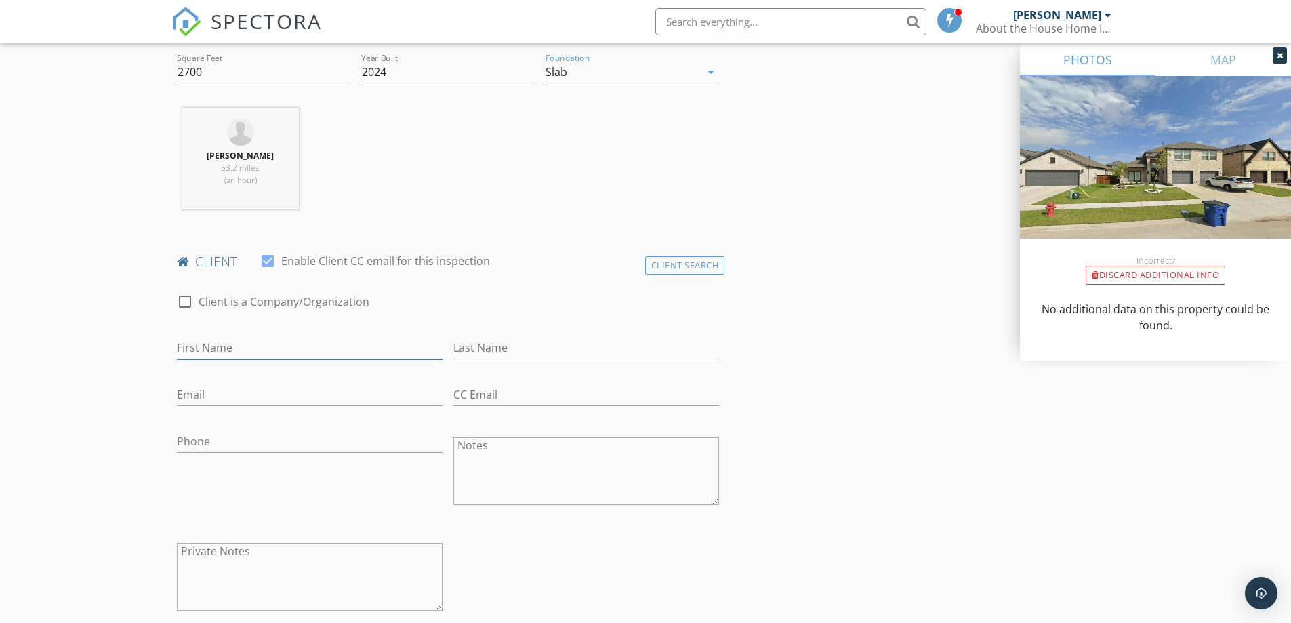
click at [240, 349] on input "First Name" at bounding box center [310, 348] width 266 height 22
type input "[PERSON_NAME]"
click at [509, 343] on input "Last Name" at bounding box center [586, 348] width 266 height 22
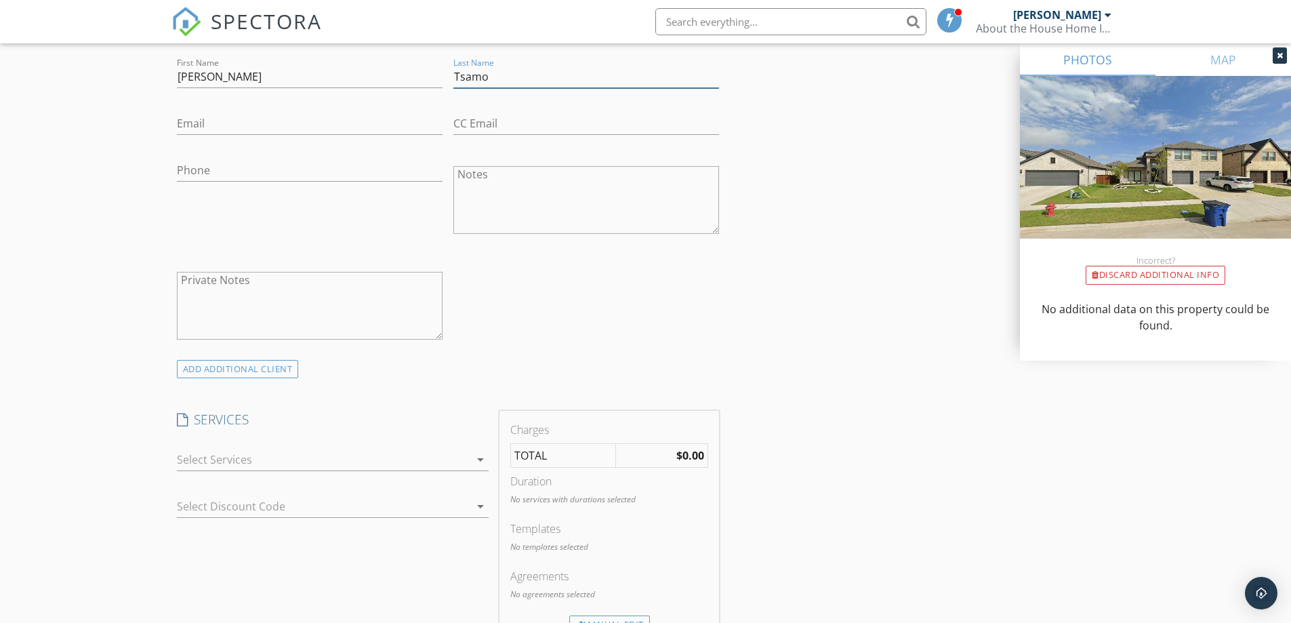
scroll to position [881, 0]
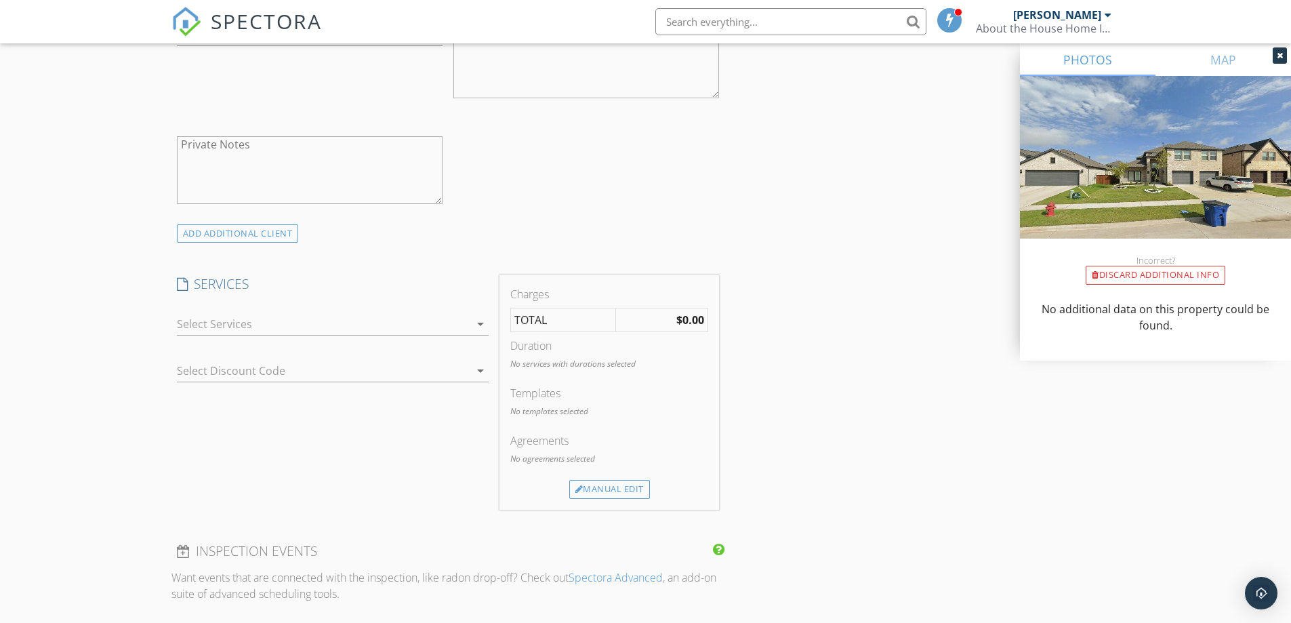
type input "Tsamo"
click at [478, 325] on icon "arrow_drop_down" at bounding box center [480, 324] width 16 height 16
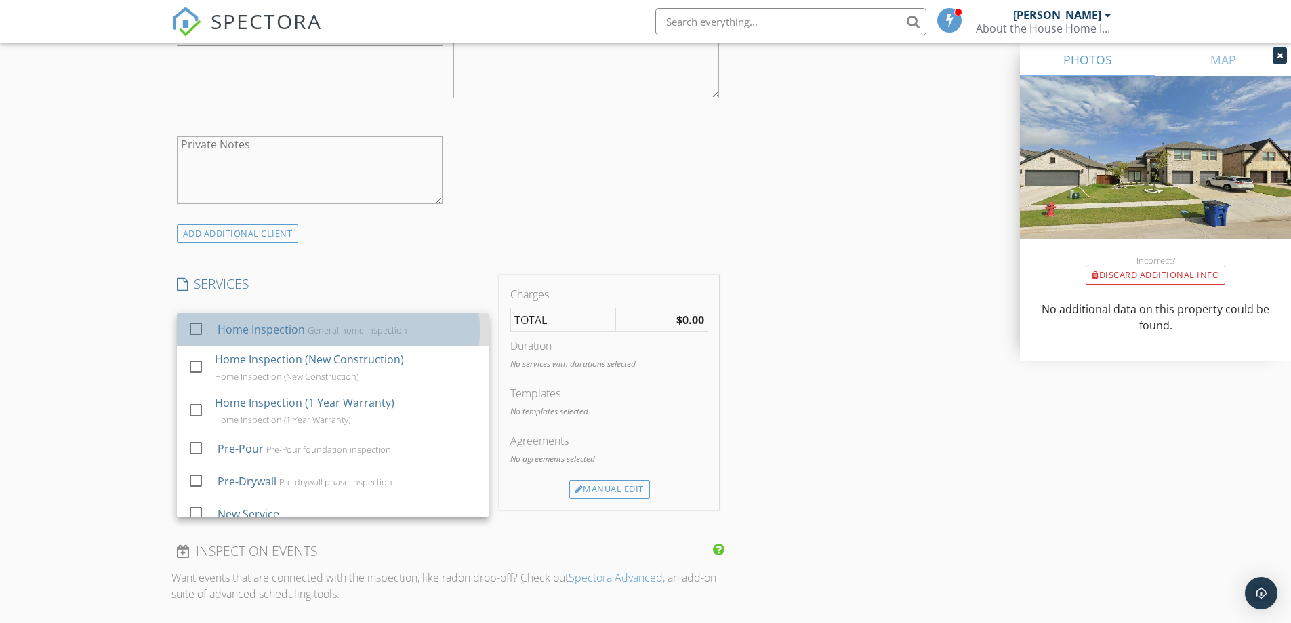
click at [309, 330] on div "General home inspection" at bounding box center [357, 330] width 100 height 11
checkbox input "true"
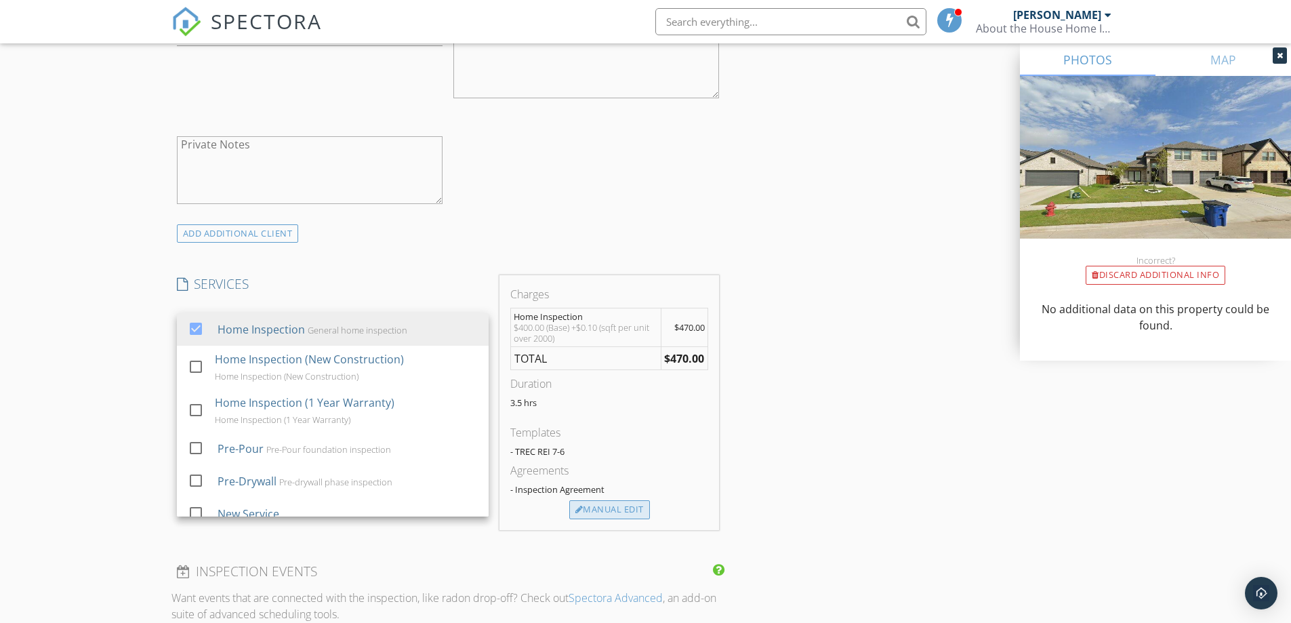
click at [612, 510] on div "Manual Edit" at bounding box center [609, 509] width 81 height 19
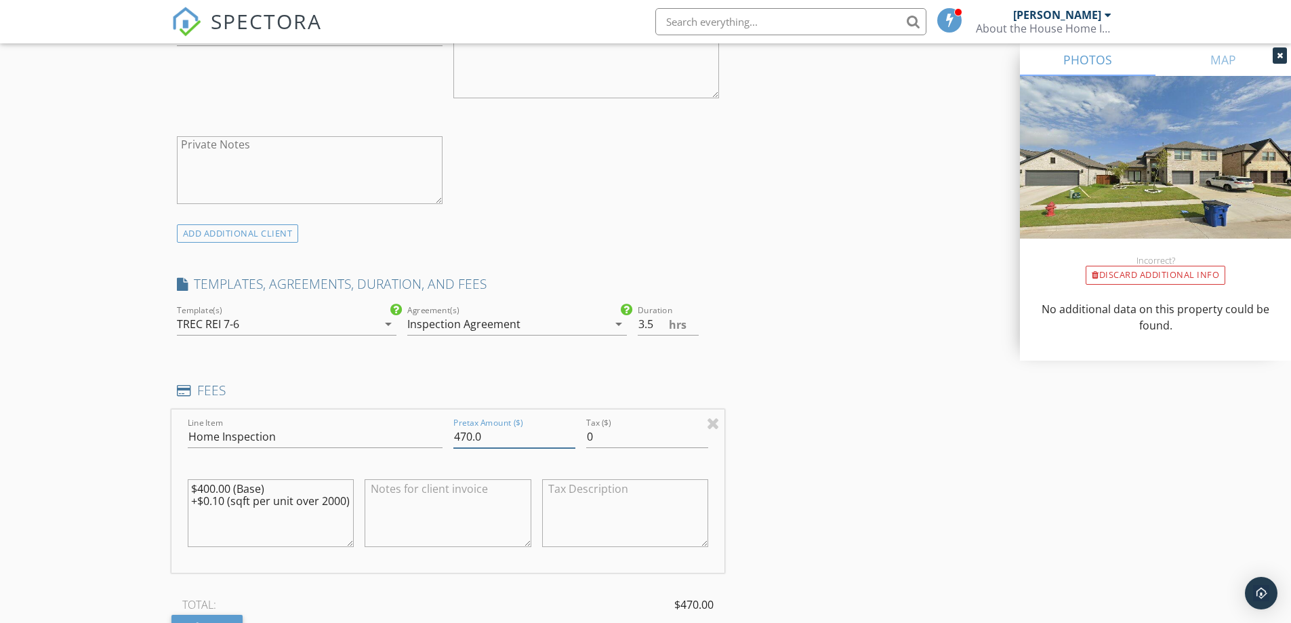
drag, startPoint x: 461, startPoint y: 438, endPoint x: 495, endPoint y: 435, distance: 34.1
click at [495, 435] on input "470.0" at bounding box center [514, 437] width 122 height 22
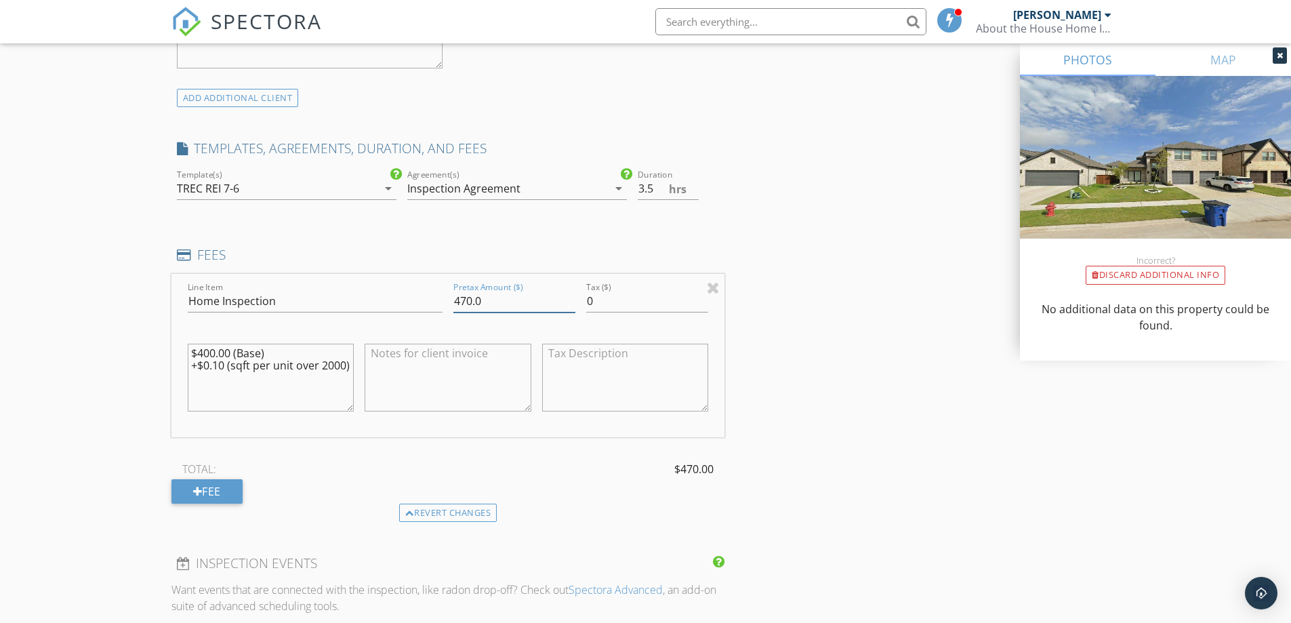
scroll to position [949, 0]
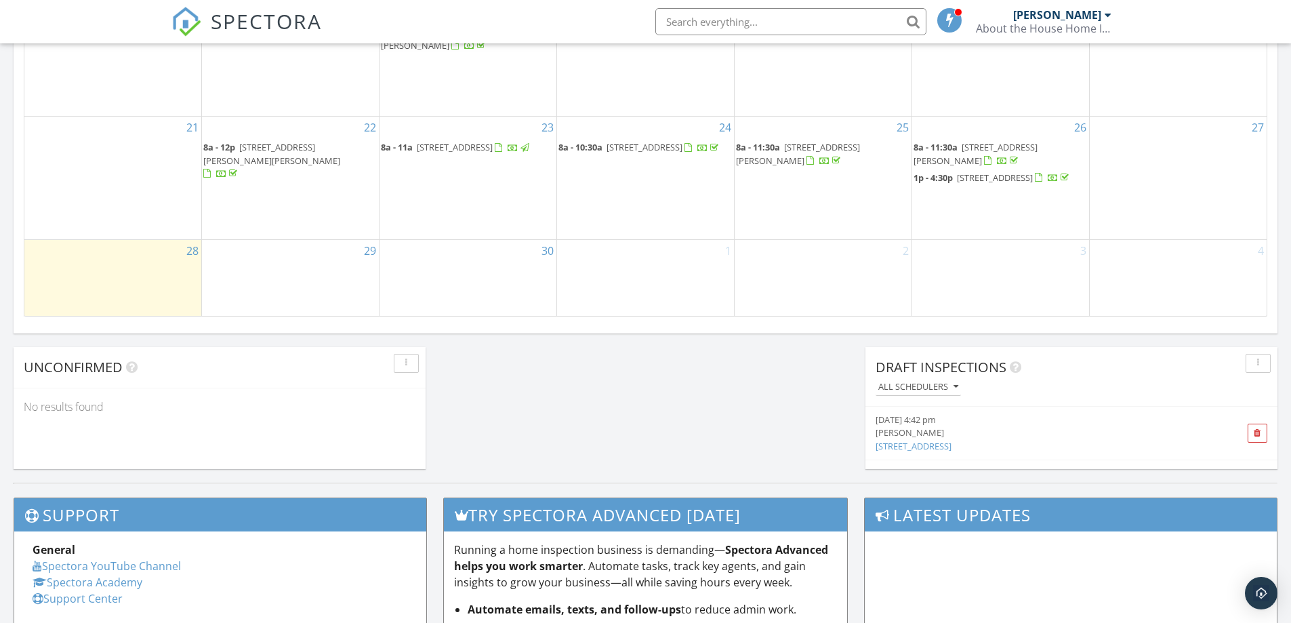
scroll to position [1084, 0]
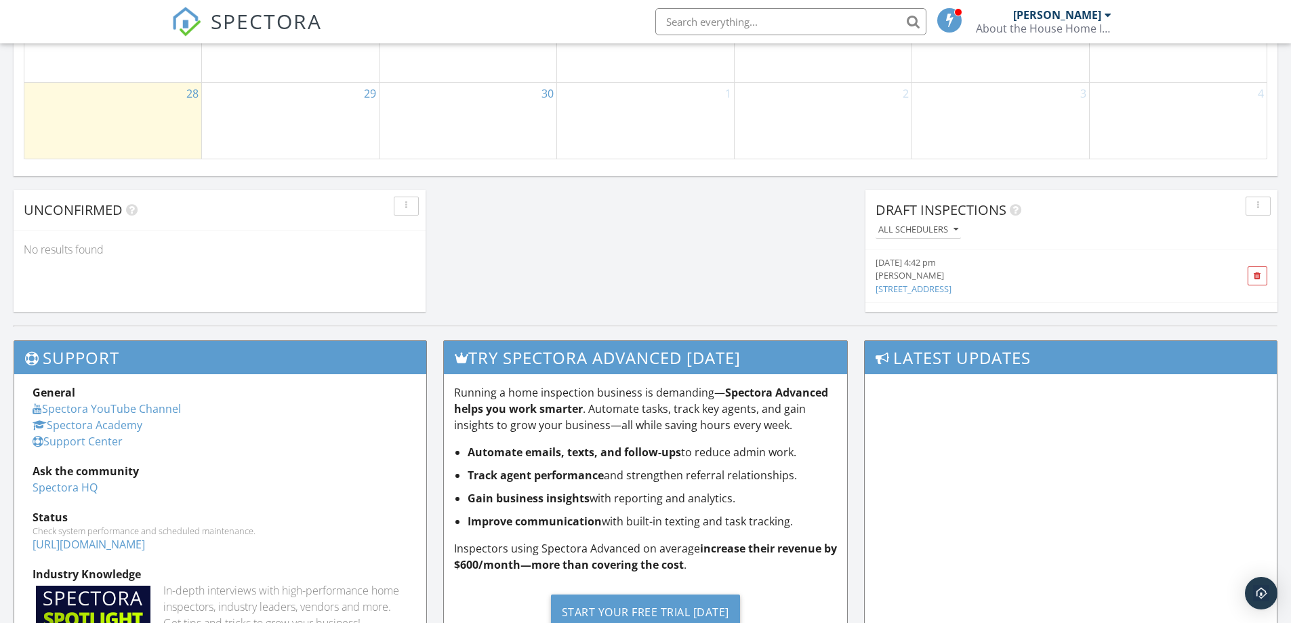
click at [934, 260] on div "09/28/25 4:42 pm" at bounding box center [1039, 262] width 327 height 13
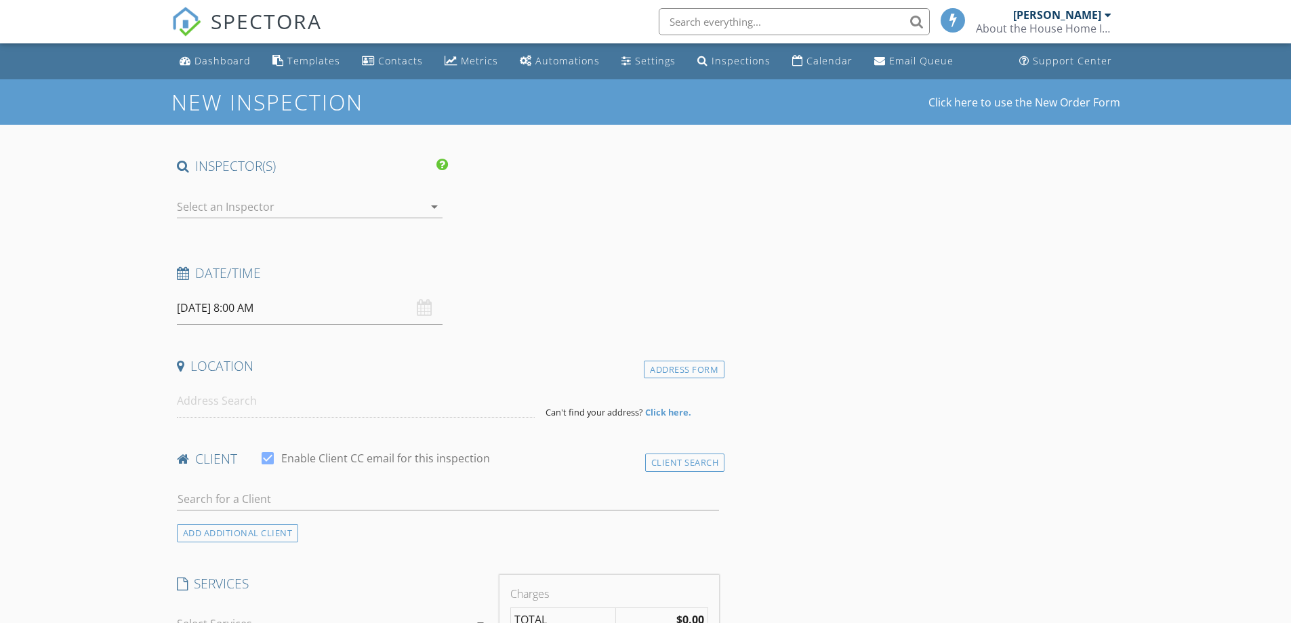
type input "[PERSON_NAME]"
type input "Tsamo"
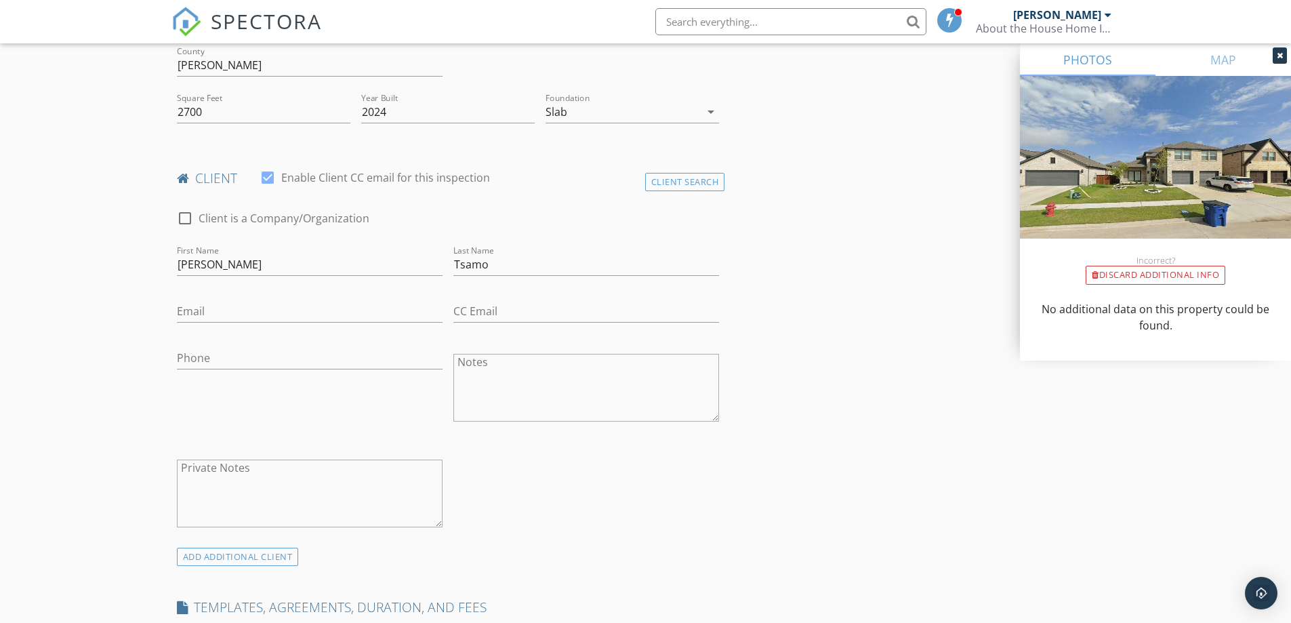
scroll to position [474, 0]
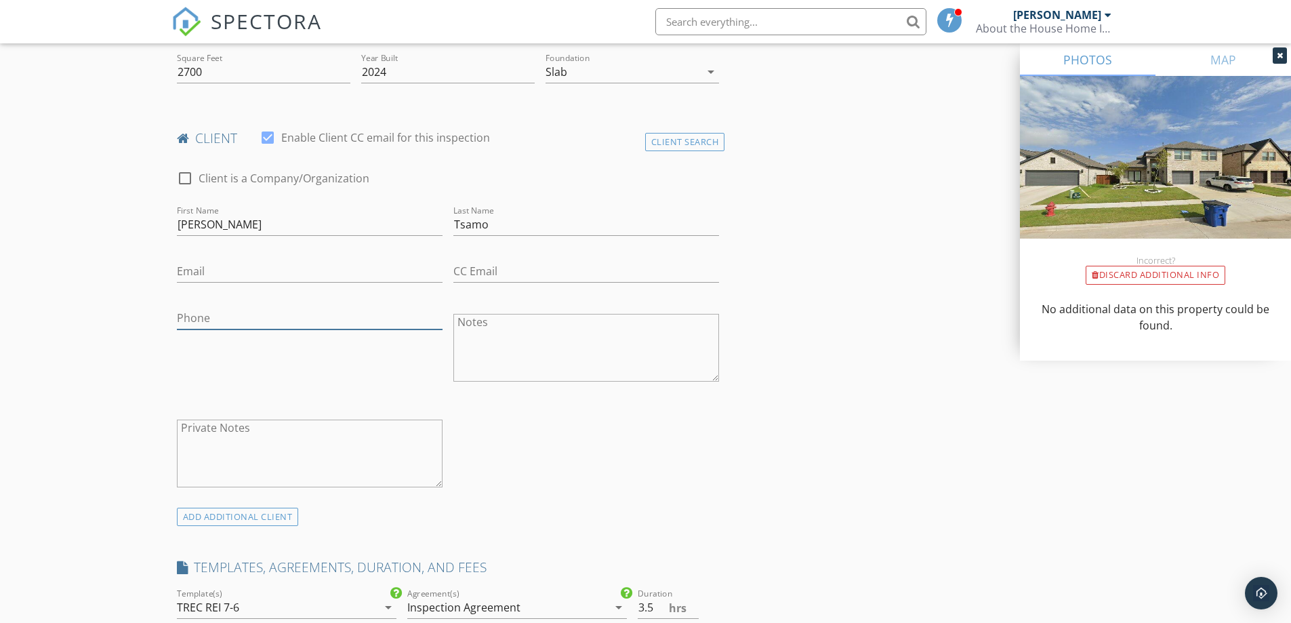
click at [220, 322] on input "Phone" at bounding box center [310, 318] width 266 height 22
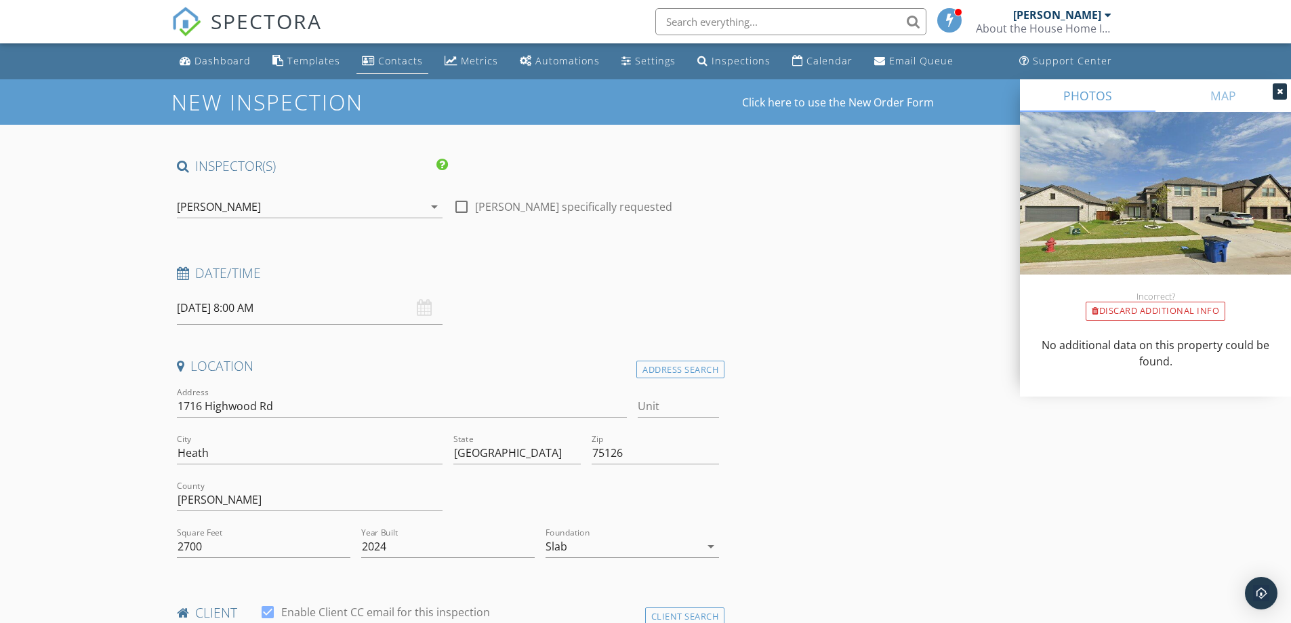
type input "[PHONE_NUMBER]"
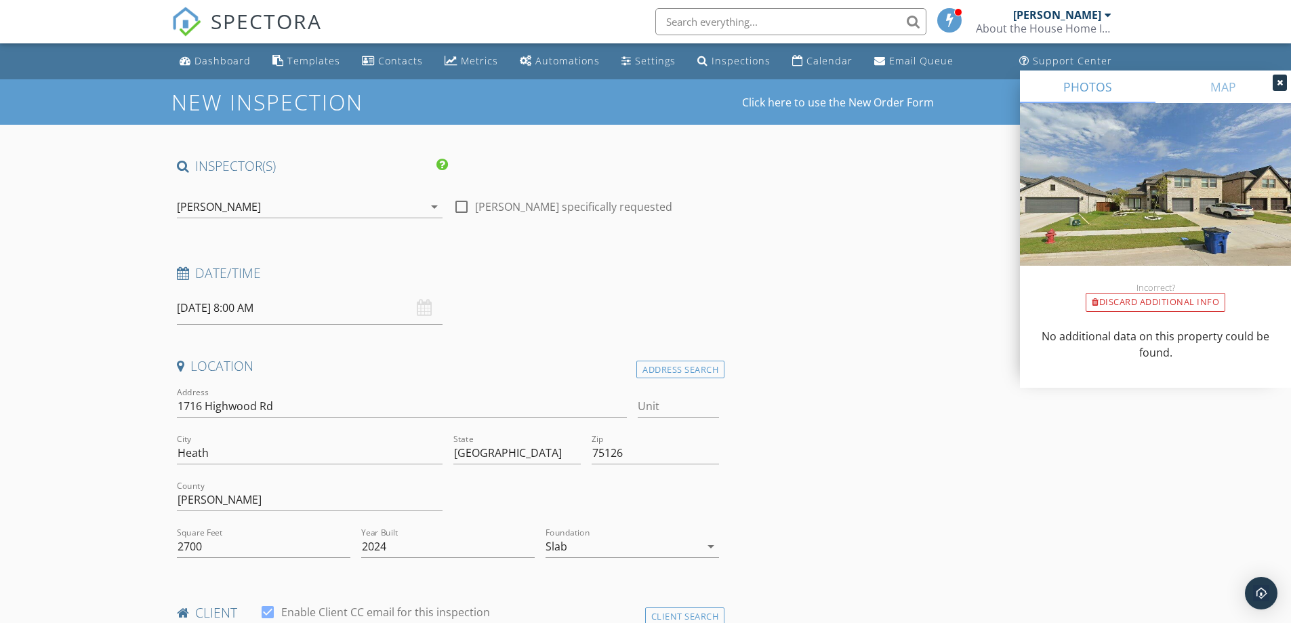
scroll to position [407, 0]
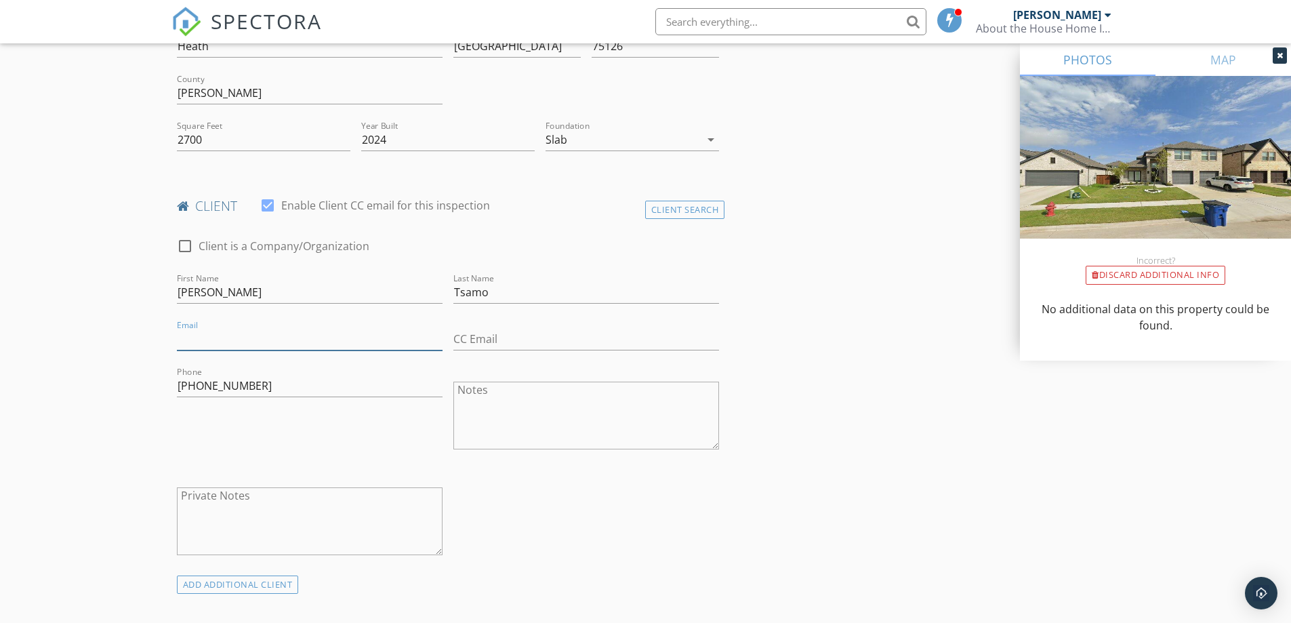
click at [229, 339] on input "Email" at bounding box center [310, 339] width 266 height 22
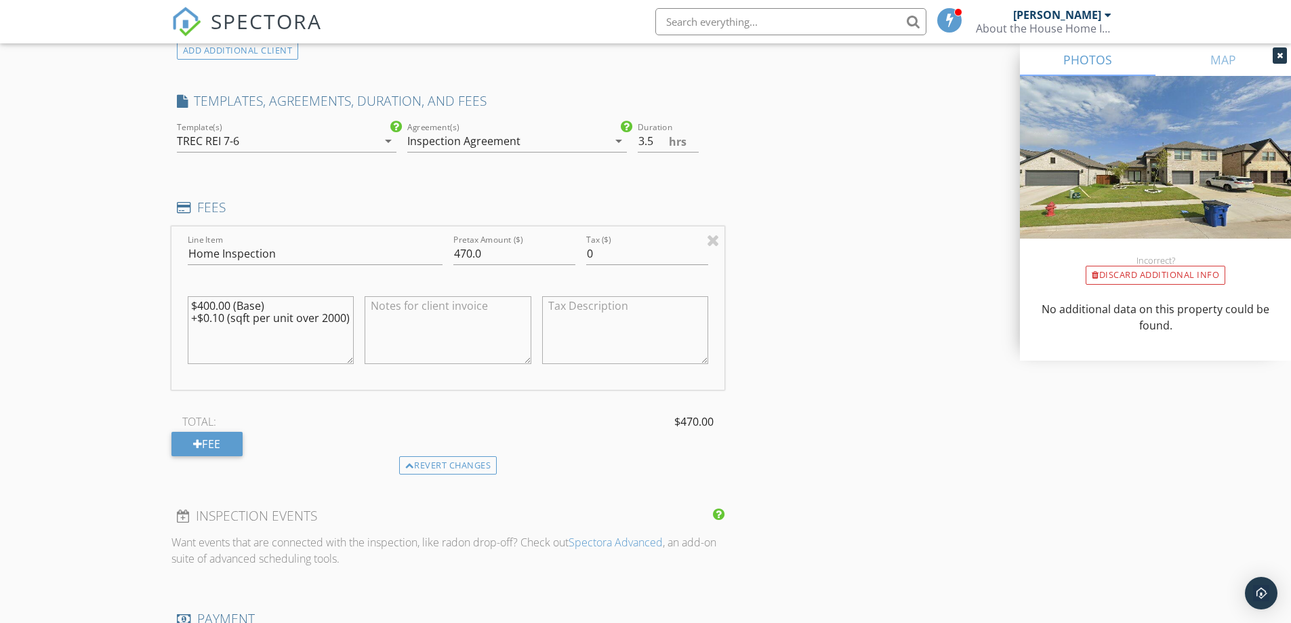
scroll to position [1016, 0]
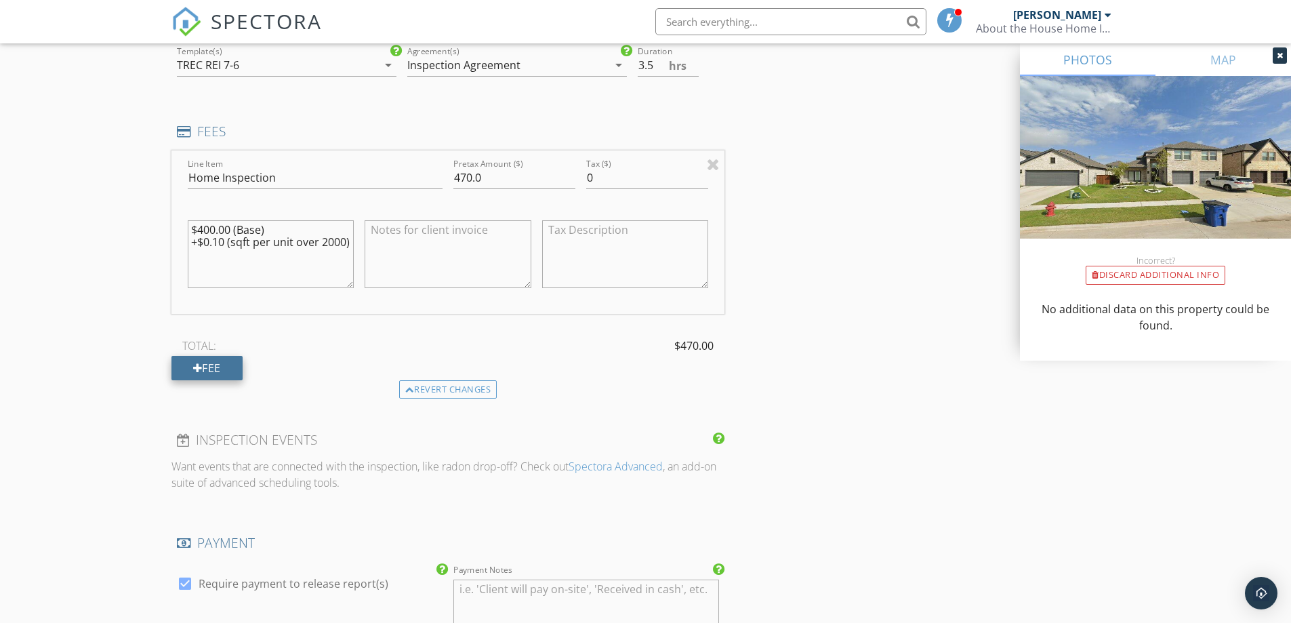
type input "[EMAIL_ADDRESS][DOMAIN_NAME]"
click at [211, 367] on div "Fee" at bounding box center [206, 368] width 71 height 24
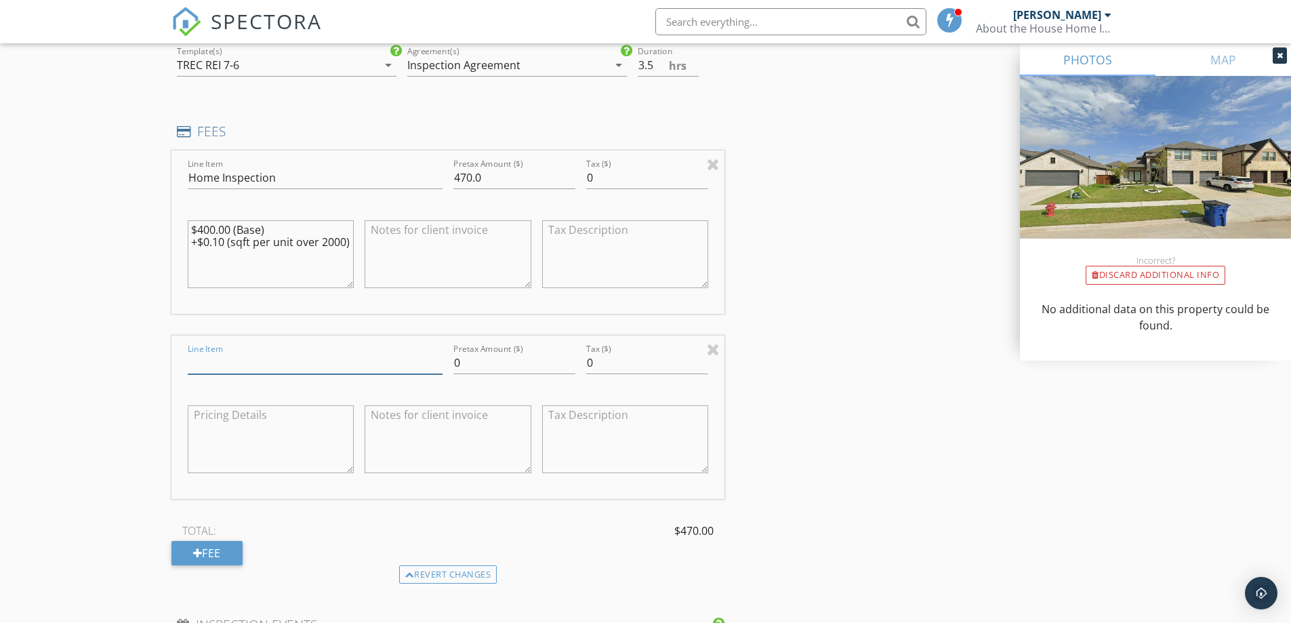
click at [234, 363] on input "Line Item" at bounding box center [315, 363] width 255 height 22
type input "Discounted"
click at [459, 360] on input "0" at bounding box center [514, 363] width 122 height 22
click at [592, 366] on input "0" at bounding box center [647, 363] width 122 height 22
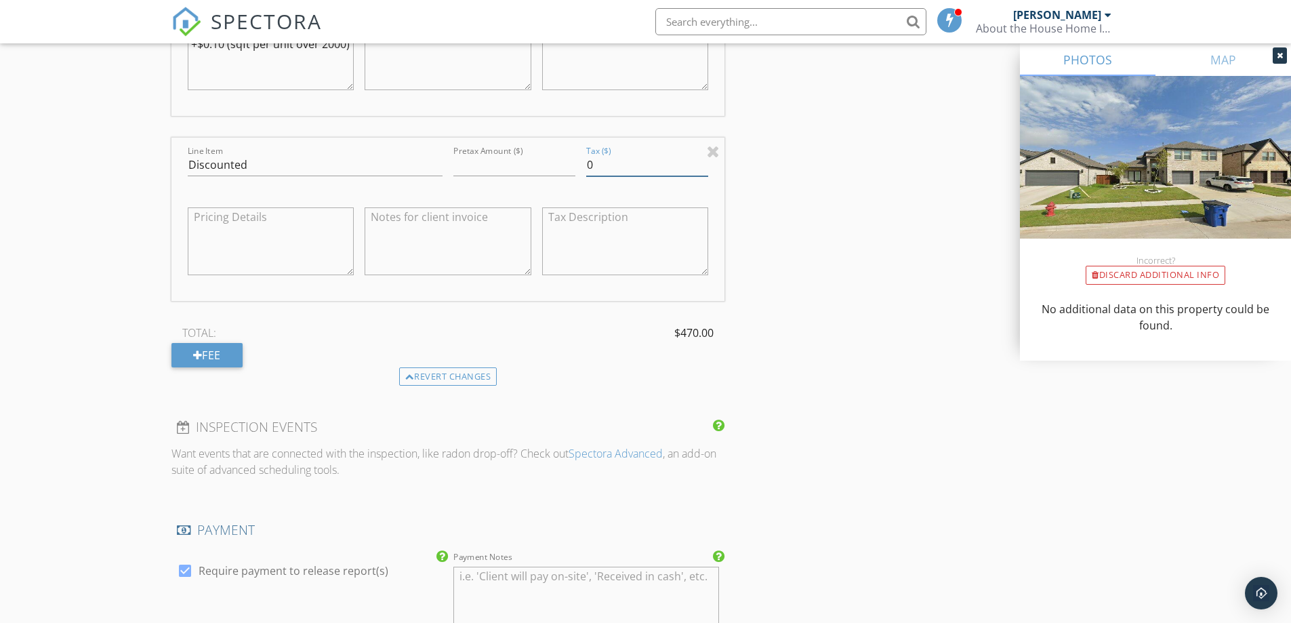
scroll to position [1220, 0]
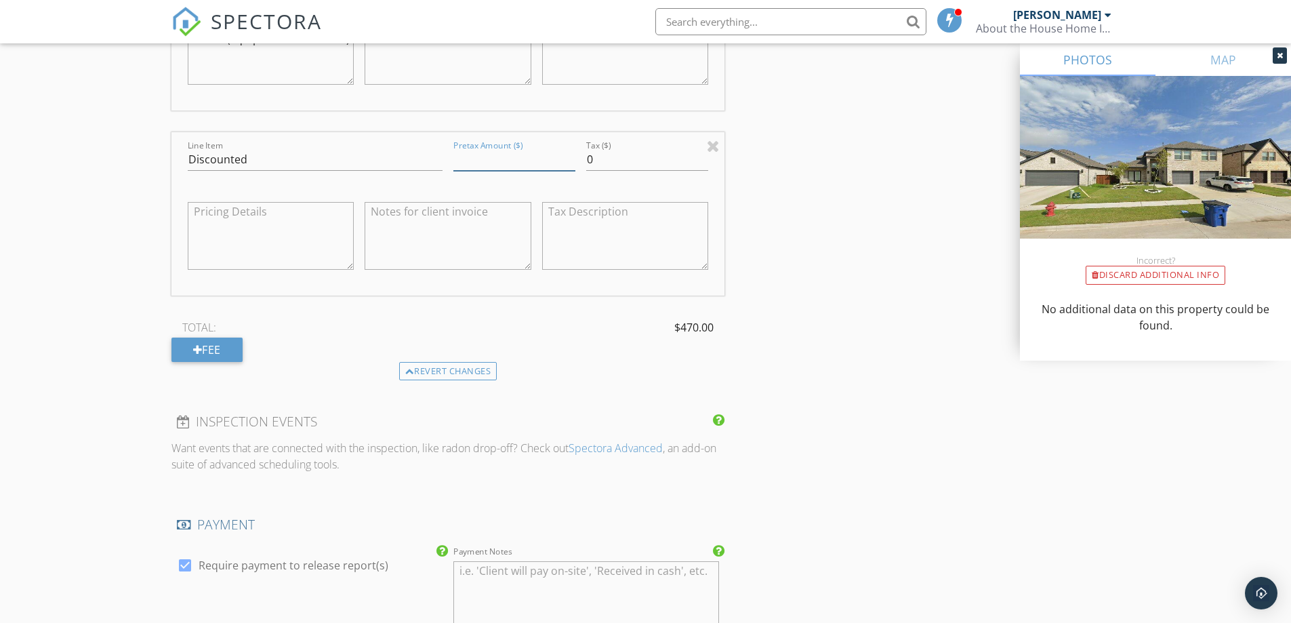
drag, startPoint x: 459, startPoint y: 159, endPoint x: 449, endPoint y: 159, distance: 10.2
click at [449, 159] on div "Pretax Amount ($)" at bounding box center [514, 161] width 133 height 47
click at [496, 160] on input "-35" at bounding box center [514, 159] width 122 height 22
type input "-35"
click at [544, 318] on div "TOTAL: $435.00" at bounding box center [448, 327] width 554 height 20
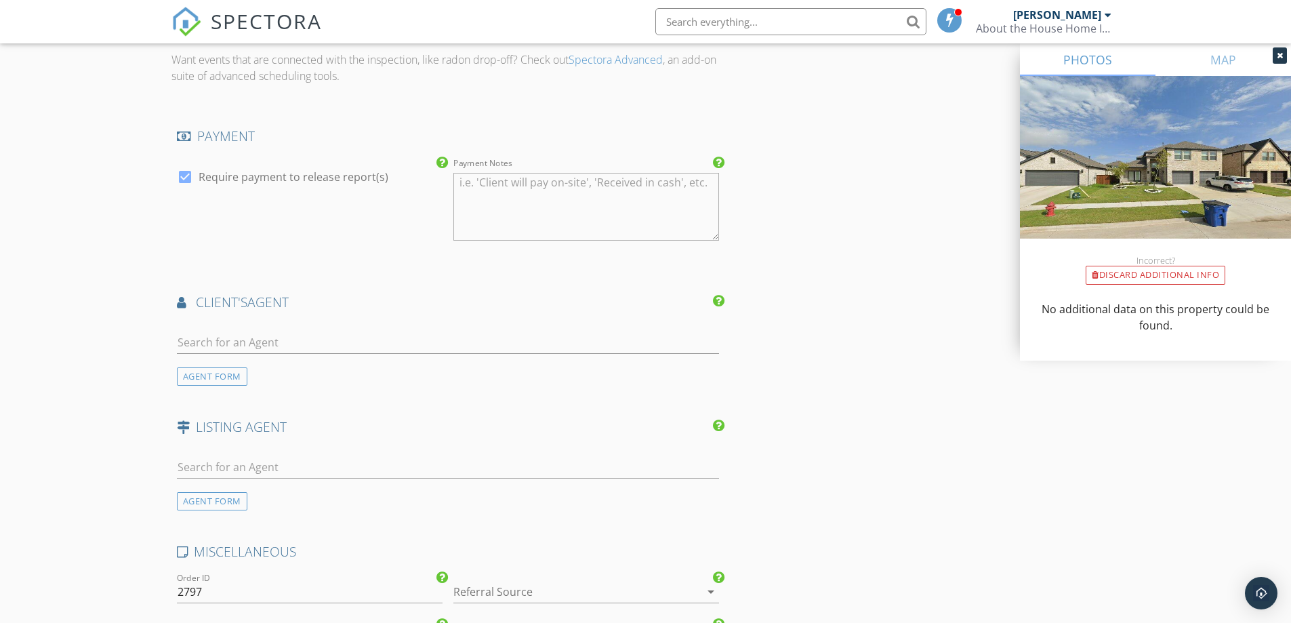
scroll to position [1694, 0]
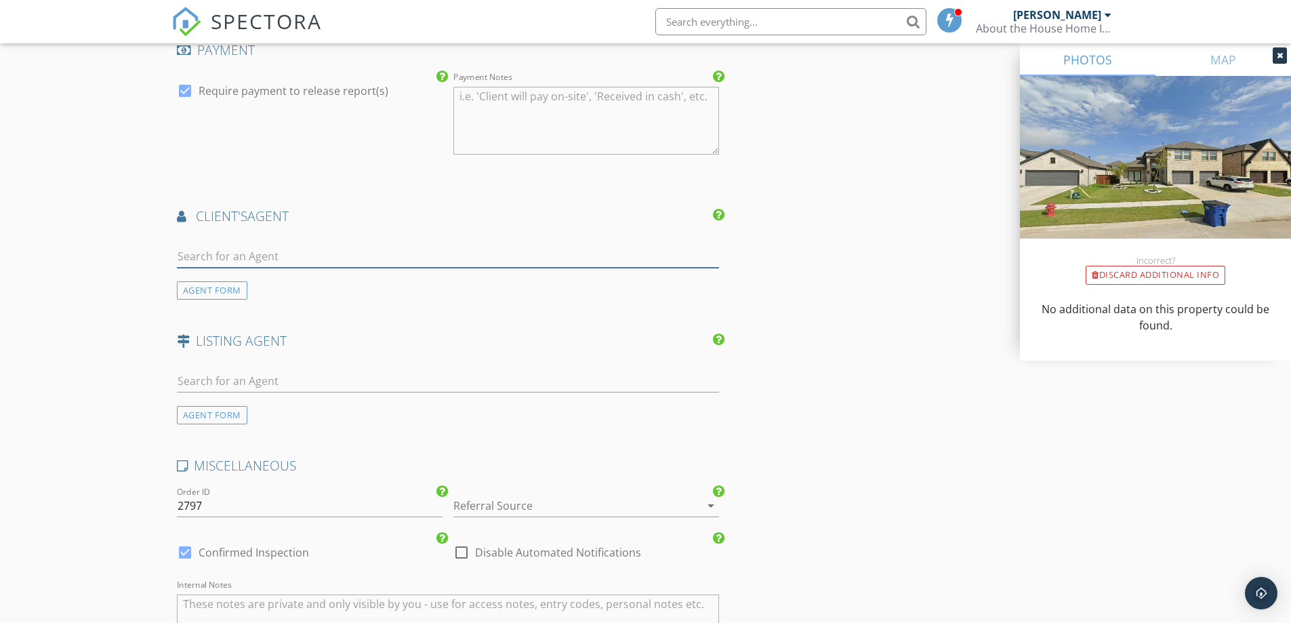
click at [252, 256] on input "text" at bounding box center [448, 256] width 543 height 22
click at [255, 384] on input "text" at bounding box center [448, 381] width 543 height 22
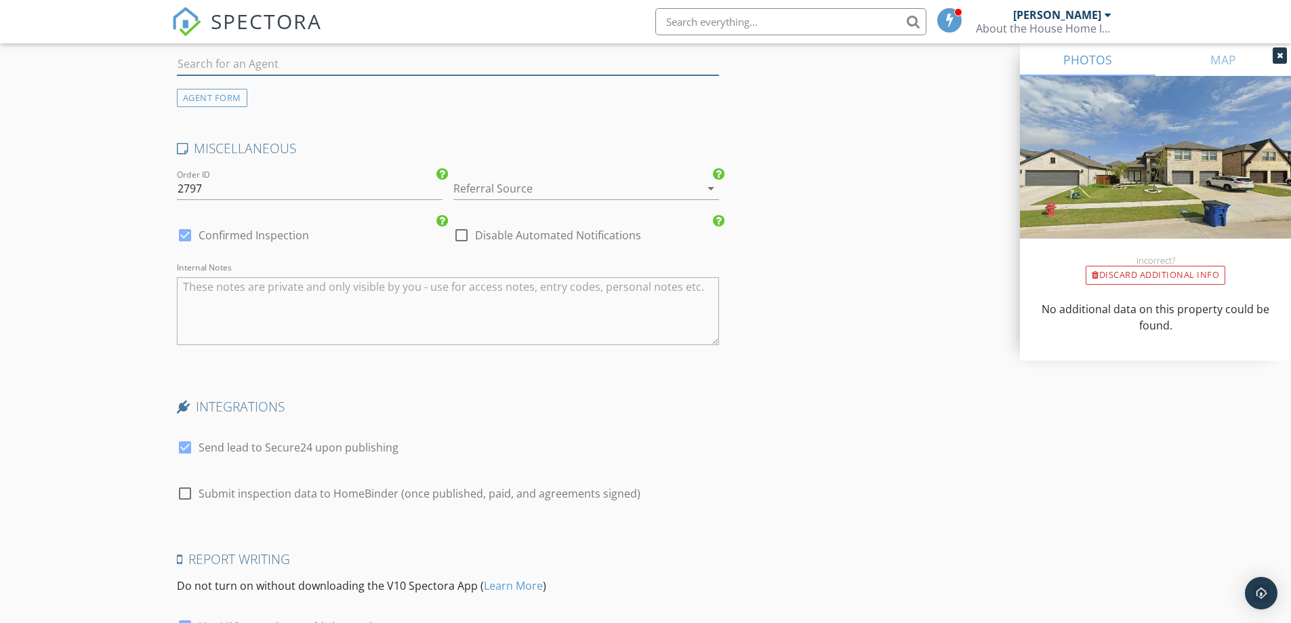
scroll to position [1948, 0]
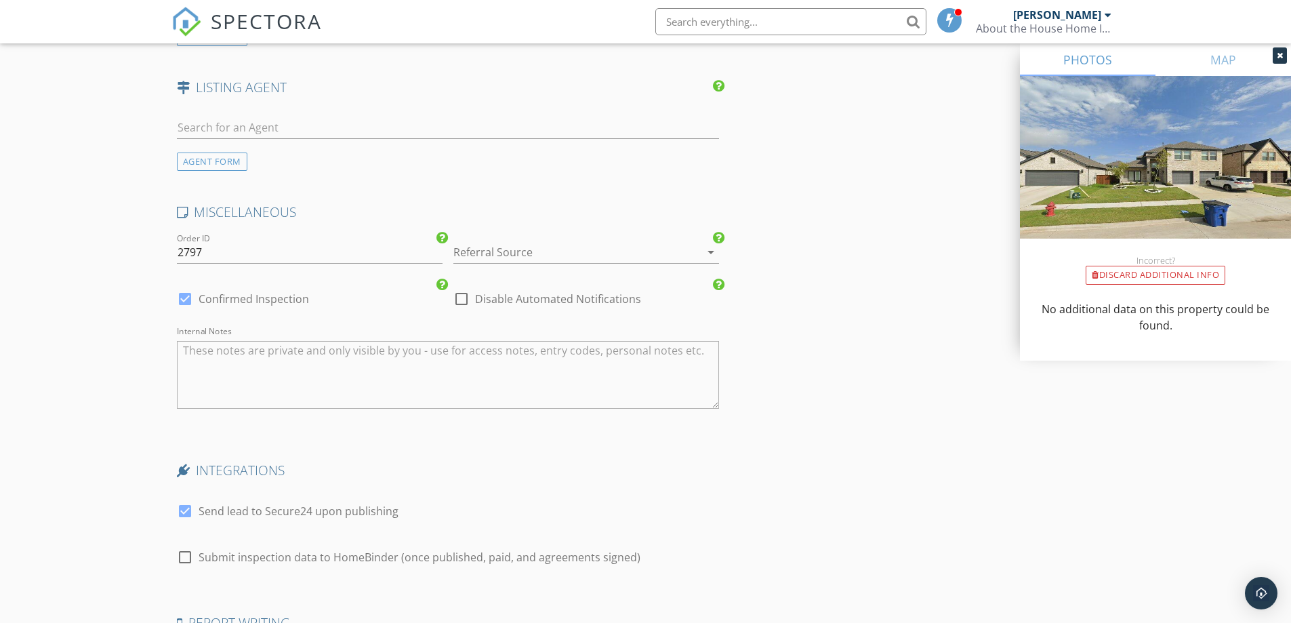
click at [709, 252] on icon "arrow_drop_down" at bounding box center [711, 252] width 16 height 16
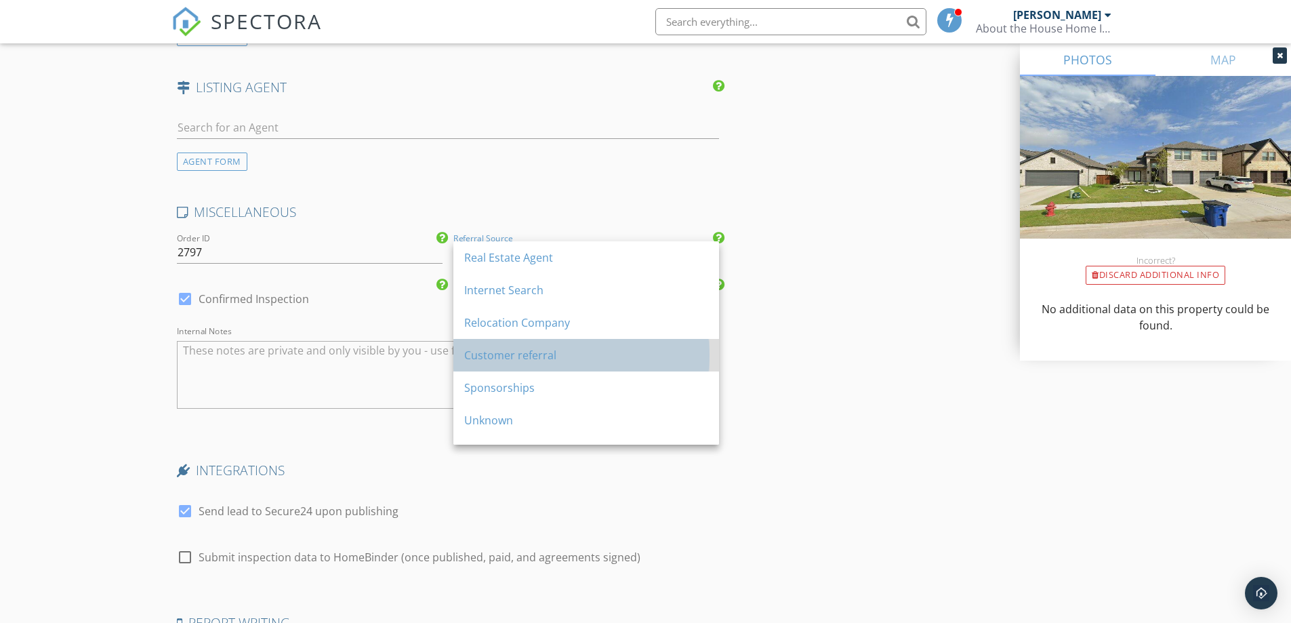
click at [529, 352] on div "Customer referral" at bounding box center [586, 355] width 244 height 16
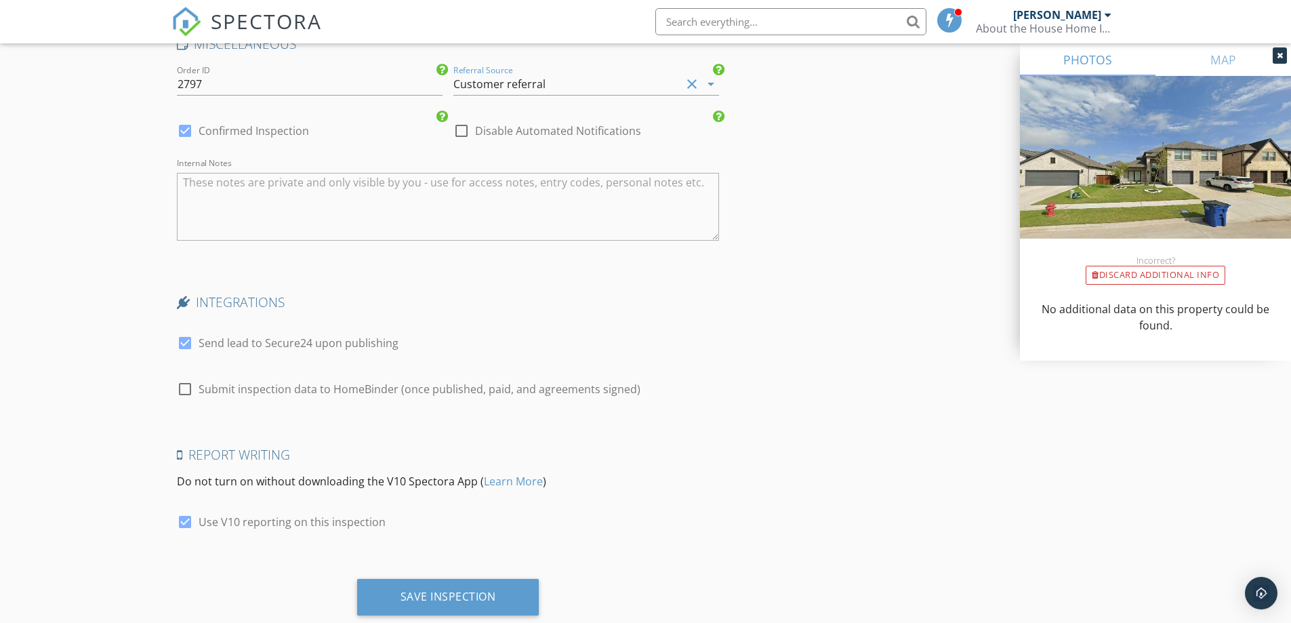
scroll to position [2151, 0]
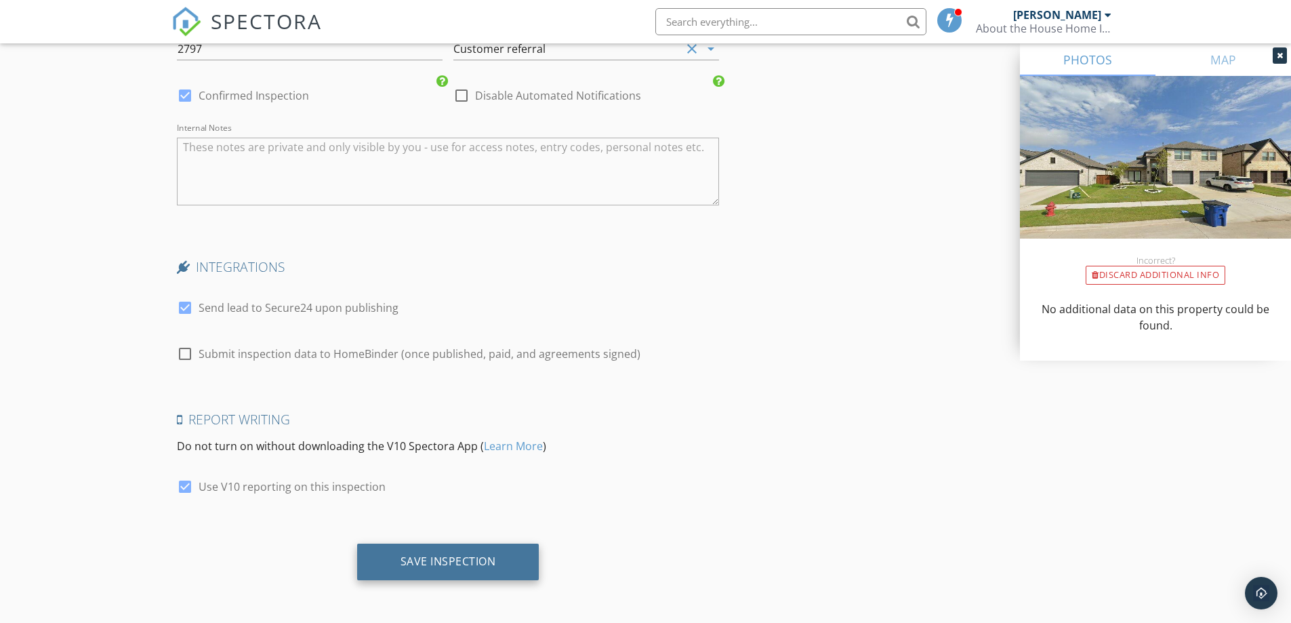
click at [444, 562] on div "Save Inspection" at bounding box center [448, 561] width 96 height 14
